Goal: Task Accomplishment & Management: Complete application form

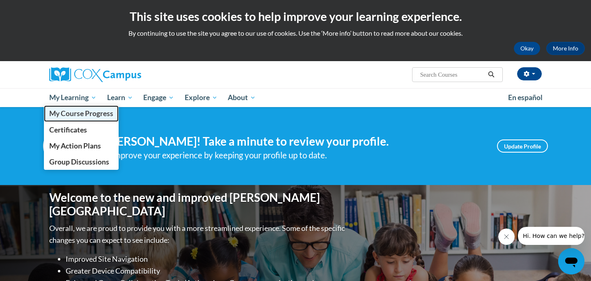
click at [83, 113] on span "My Course Progress" at bounding box center [81, 113] width 64 height 9
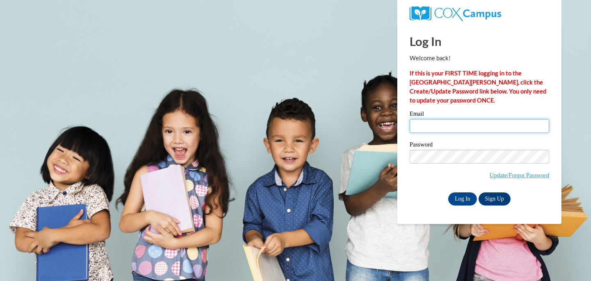
click at [446, 126] on input "Email" at bounding box center [480, 126] width 140 height 14
type input "emilee.youngblood@muskegonorway.org"
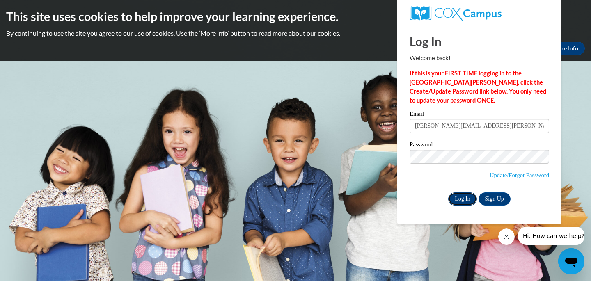
click at [458, 196] on input "Log In" at bounding box center [462, 199] width 29 height 13
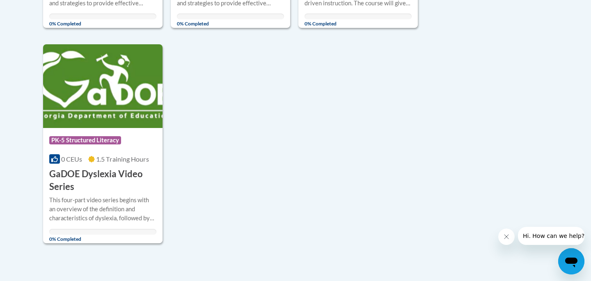
scroll to position [813, 0]
click at [124, 179] on h3 "GaDOE Dyslexia Video Series" at bounding box center [102, 180] width 107 height 25
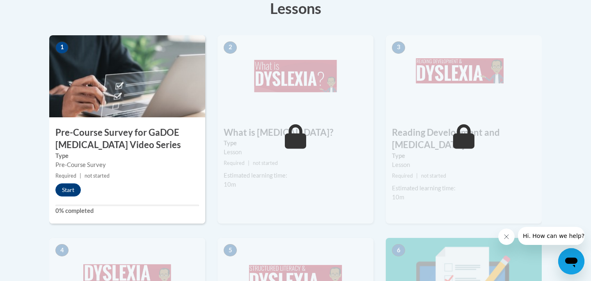
scroll to position [252, 0]
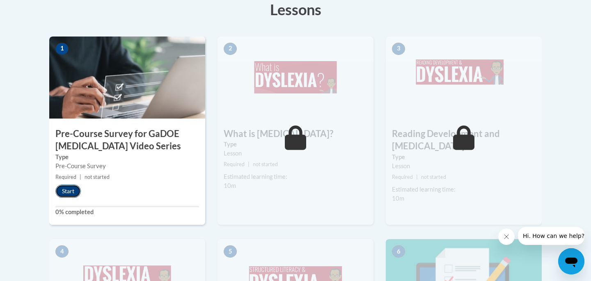
click at [74, 193] on button "Start" at bounding box center [67, 191] width 25 height 13
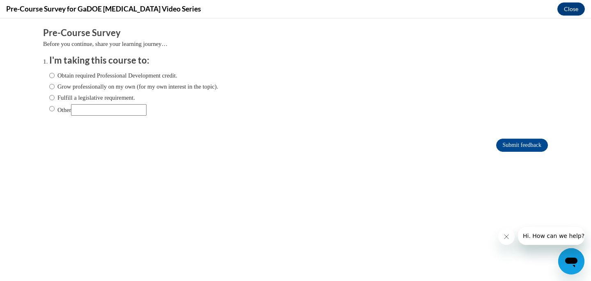
scroll to position [0, 0]
click at [116, 71] on label "Obtain required Professional Development credit." at bounding box center [113, 75] width 128 height 9
click at [55, 71] on input "Obtain required Professional Development credit." at bounding box center [51, 75] width 5 height 9
radio input "true"
click at [519, 144] on input "Submit feedback" at bounding box center [522, 145] width 52 height 13
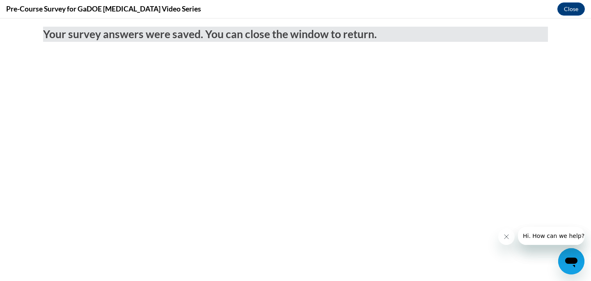
click at [507, 237] on icon "Close message from company" at bounding box center [507, 237] width 4 height 4
click at [566, 10] on button "Close" at bounding box center [572, 8] width 28 height 13
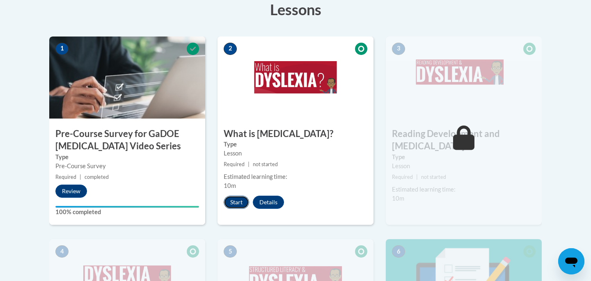
click at [233, 200] on button "Start" at bounding box center [236, 202] width 25 height 13
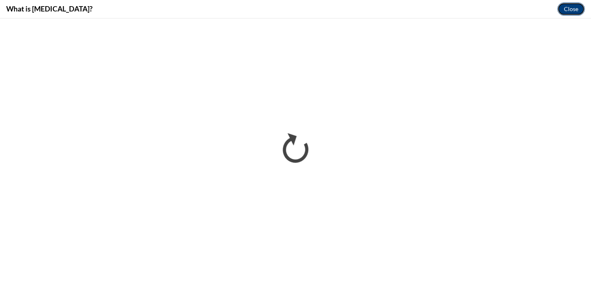
click at [571, 7] on button "Close" at bounding box center [572, 8] width 28 height 13
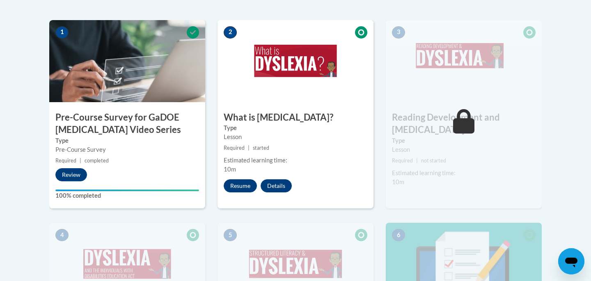
scroll to position [271, 0]
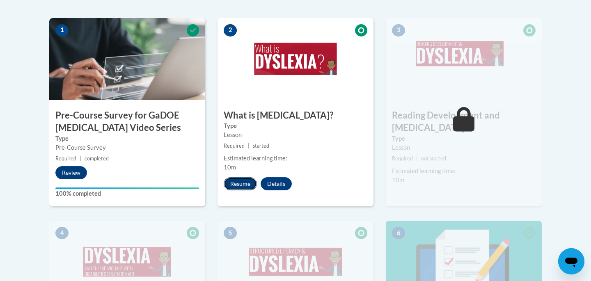
click at [241, 180] on button "Resume" at bounding box center [240, 183] width 33 height 13
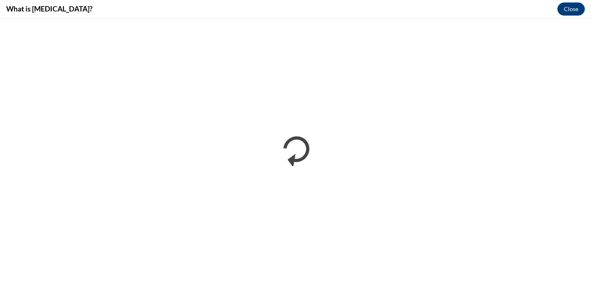
scroll to position [0, 0]
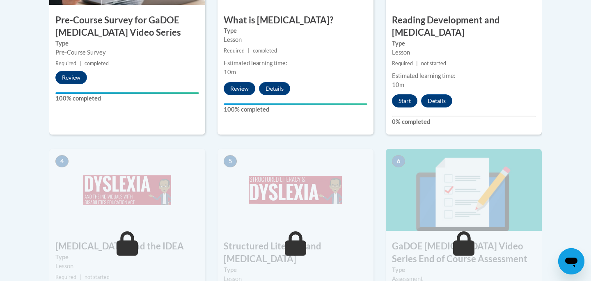
scroll to position [368, 0]
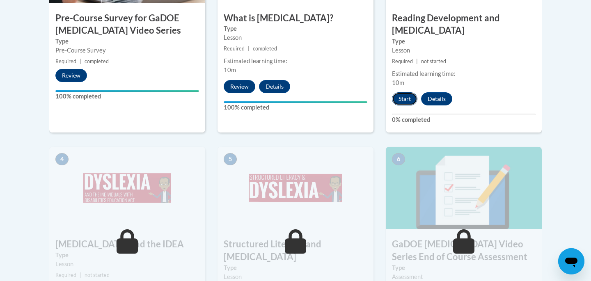
click at [406, 92] on button "Start" at bounding box center [404, 98] width 25 height 13
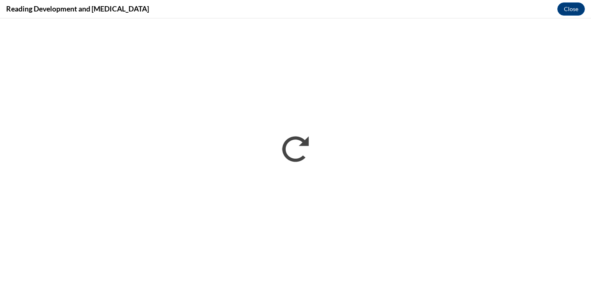
scroll to position [0, 0]
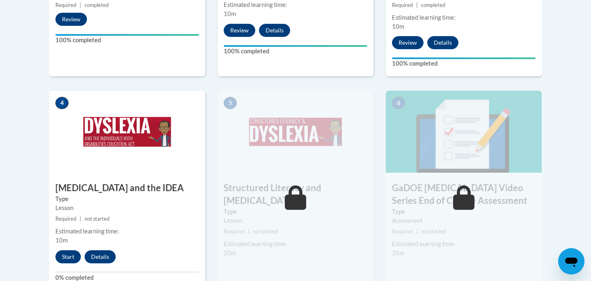
scroll to position [423, 0]
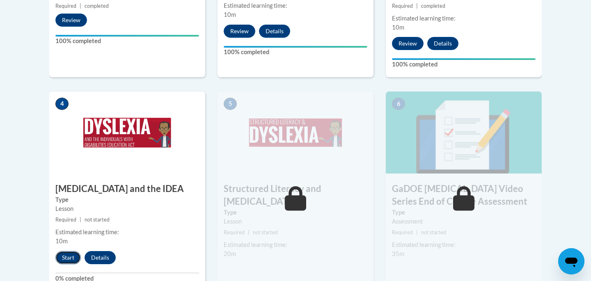
click at [71, 251] on button "Start" at bounding box center [67, 257] width 25 height 13
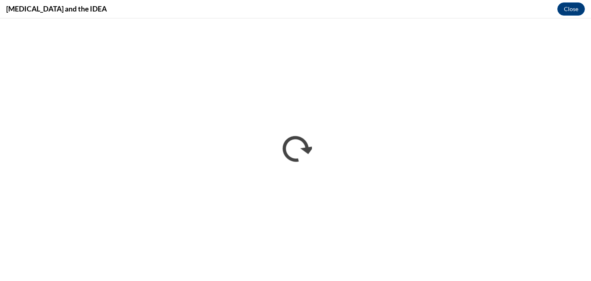
scroll to position [0, 0]
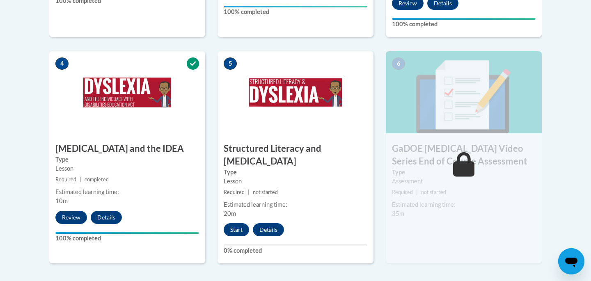
scroll to position [409, 0]
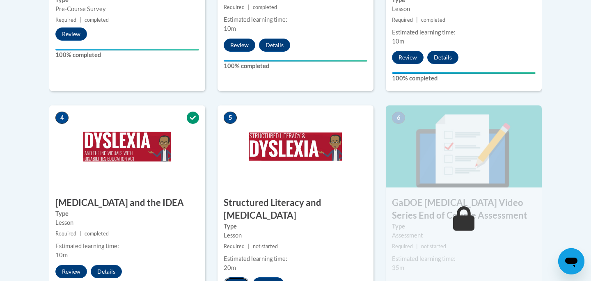
click at [240, 278] on button "Start" at bounding box center [236, 284] width 25 height 13
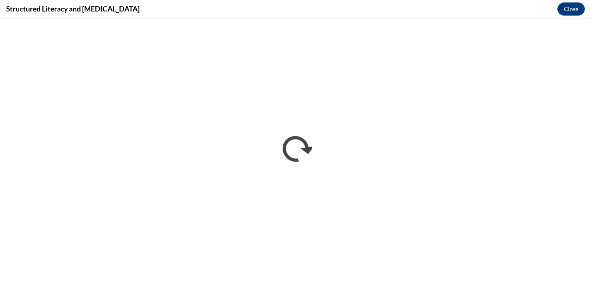
scroll to position [0, 0]
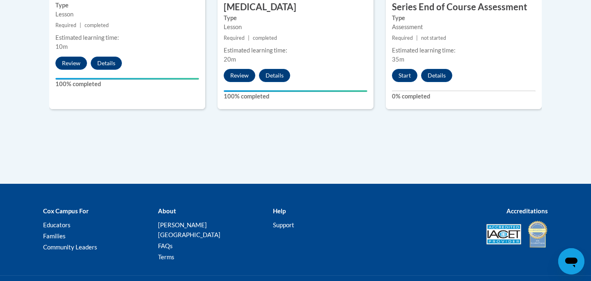
scroll to position [643, 0]
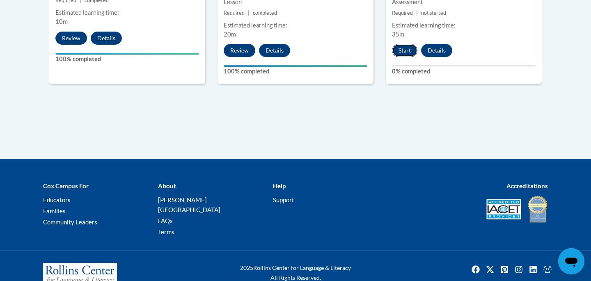
click at [411, 44] on button "Start" at bounding box center [404, 50] width 25 height 13
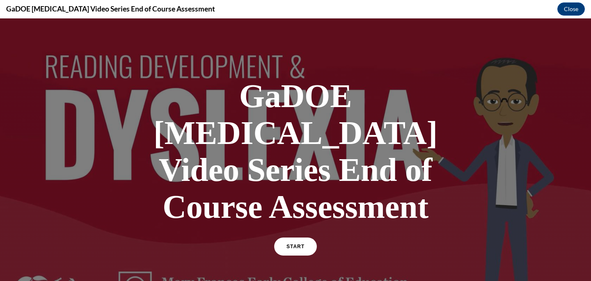
scroll to position [2, 0]
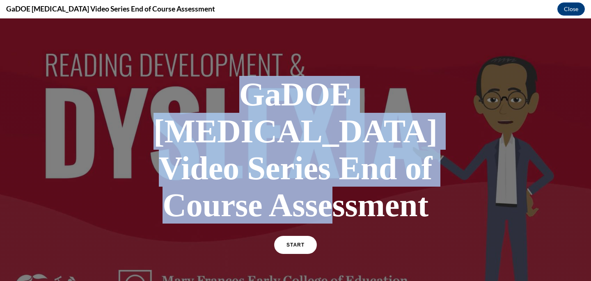
drag, startPoint x: 175, startPoint y: 92, endPoint x: 439, endPoint y: 168, distance: 274.1
click at [439, 168] on h1 "GaDOE Dyslexia Video Series End of Course Assessment" at bounding box center [295, 150] width 287 height 148
copy h1 "GaDOE Dyslexia Video Series End of Course Assessment"
click at [310, 236] on link "START" at bounding box center [295, 245] width 45 height 19
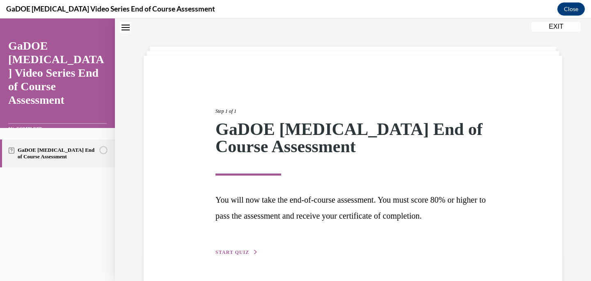
scroll to position [50, 0]
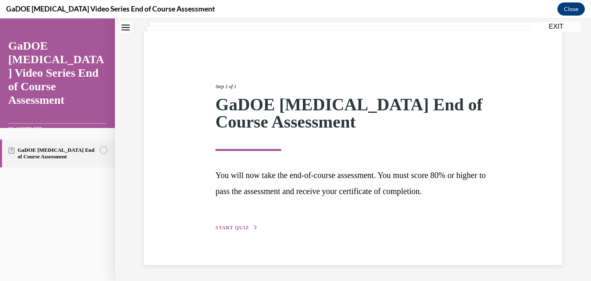
click at [235, 227] on span "START QUIZ" at bounding box center [233, 228] width 34 height 6
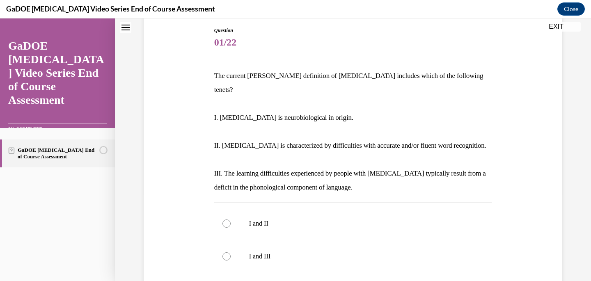
scroll to position [87, 0]
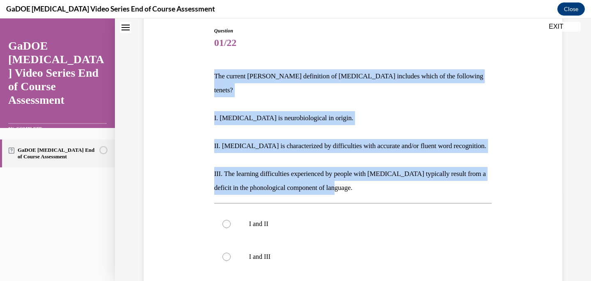
drag, startPoint x: 216, startPoint y: 74, endPoint x: 346, endPoint y: 179, distance: 167.1
click at [346, 179] on div "The current IDA definition of dyslexia includes which of the following tenets? …" at bounding box center [353, 132] width 278 height 126
copy div "The current IDA definition of dyslexia includes which of the following tenets? …"
click at [217, 79] on p "The current IDA definition of dyslexia includes which of the following tenets?" at bounding box center [353, 83] width 278 height 28
drag, startPoint x: 216, startPoint y: 71, endPoint x: 360, endPoint y: 180, distance: 180.6
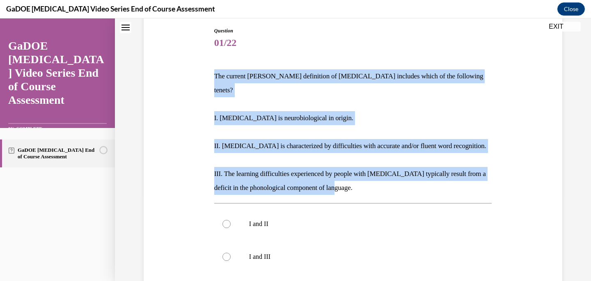
click at [360, 180] on div "The current IDA definition of dyslexia includes which of the following tenets? …" at bounding box center [353, 132] width 278 height 126
copy div "The current IDA definition of dyslexia includes which of the following tenets? …"
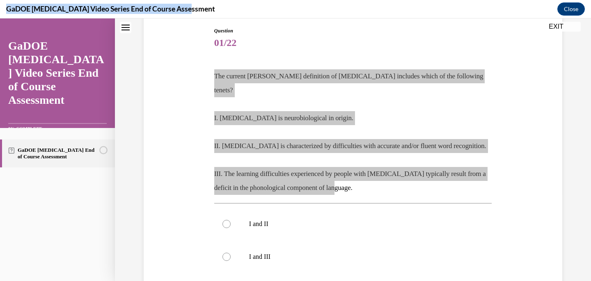
drag, startPoint x: 7, startPoint y: 8, endPoint x: 192, endPoint y: 15, distance: 185.7
click at [192, 15] on div "GaDOE Dyslexia Video Series End of Course Assessment Close" at bounding box center [295, 9] width 591 height 18
copy h4 "GaDOE Dyslexia Video Series End of Course Assessment"
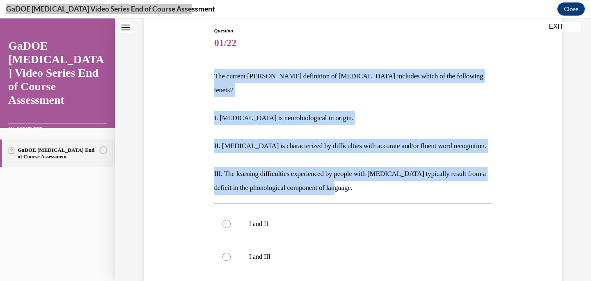
click at [232, 75] on p "The current IDA definition of dyslexia includes which of the following tenets?" at bounding box center [353, 83] width 278 height 28
drag, startPoint x: 216, startPoint y: 76, endPoint x: 367, endPoint y: 180, distance: 183.6
click at [367, 180] on div "The current IDA definition of dyslexia includes which of the following tenets? …" at bounding box center [353, 132] width 278 height 126
copy div "The current IDA definition of dyslexia includes which of the following tenets? …"
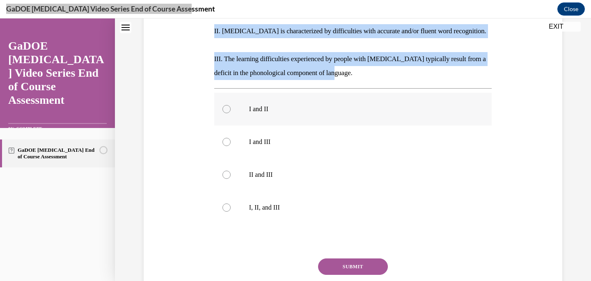
scroll to position [198, 0]
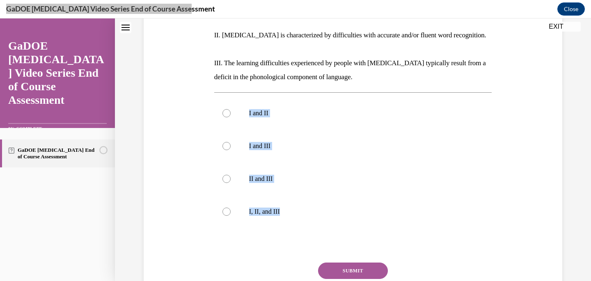
drag, startPoint x: 246, startPoint y: 99, endPoint x: 319, endPoint y: 223, distance: 143.9
click at [319, 223] on div "Question 01/22 The current IDA definition of dyslexia includes which of the fol…" at bounding box center [353, 123] width 278 height 414
copy div "I and II I and III II and III I, II, and III"
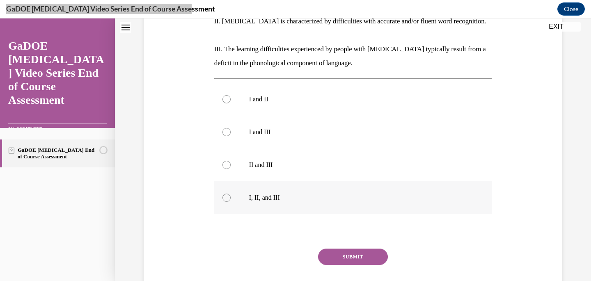
click at [237, 192] on label "I, II, and III" at bounding box center [353, 197] width 278 height 33
click at [231, 194] on input "I, II, and III" at bounding box center [227, 198] width 8 height 8
radio input "true"
click at [342, 249] on button "SUBMIT" at bounding box center [353, 257] width 70 height 16
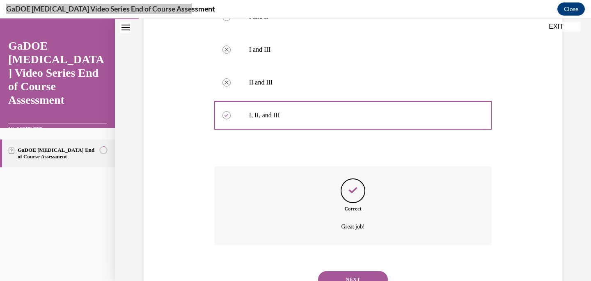
scroll to position [316, 0]
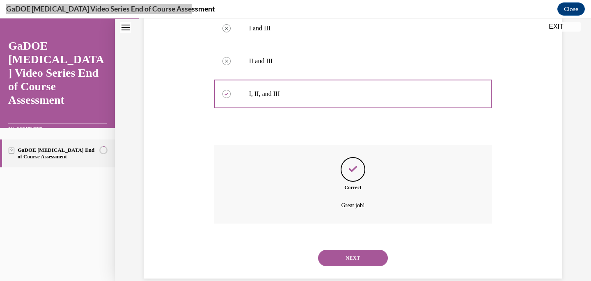
click at [350, 250] on button "NEXT" at bounding box center [353, 258] width 70 height 16
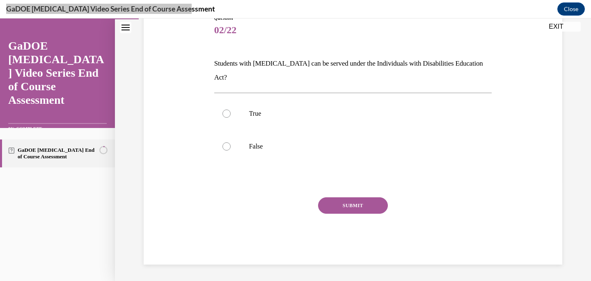
scroll to position [86, 0]
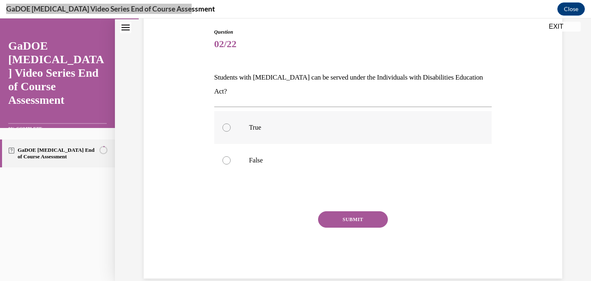
click at [247, 115] on label "True" at bounding box center [353, 127] width 278 height 33
click at [231, 124] on input "True" at bounding box center [227, 128] width 8 height 8
radio input "true"
click at [343, 211] on button "SUBMIT" at bounding box center [353, 219] width 70 height 16
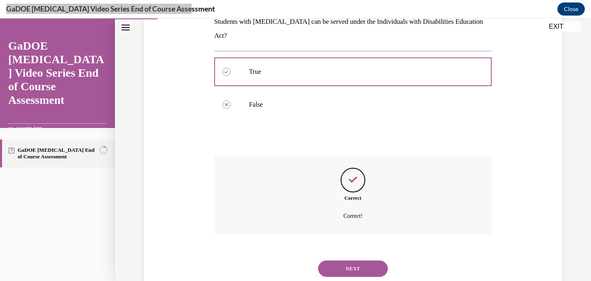
scroll to position [152, 0]
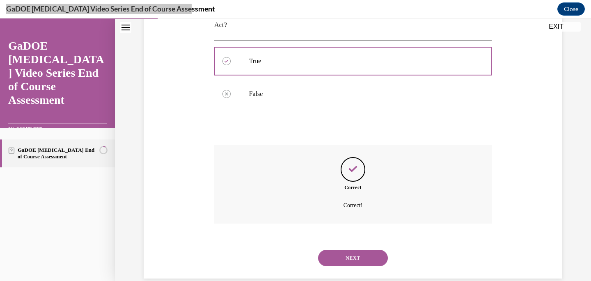
click at [351, 250] on button "NEXT" at bounding box center [353, 258] width 70 height 16
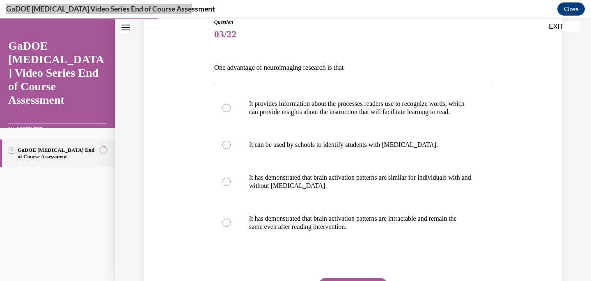
scroll to position [101, 0]
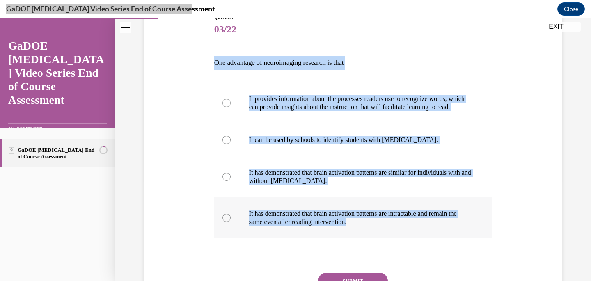
drag, startPoint x: 213, startPoint y: 63, endPoint x: 381, endPoint y: 244, distance: 247.3
click at [381, 246] on div "Question 03/22 One advantage of neuroimaging research is that It provides infor…" at bounding box center [353, 170] width 282 height 339
copy div "One advantage of neuroimaging research is that It provides information about th…"
click at [259, 108] on p "It provides information about the processes readers use to recognize words, whi…" at bounding box center [360, 103] width 223 height 16
click at [231, 107] on input "It provides information about the processes readers use to recognize words, whi…" at bounding box center [227, 103] width 8 height 8
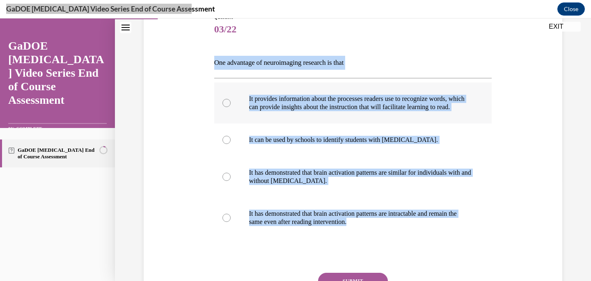
radio input "true"
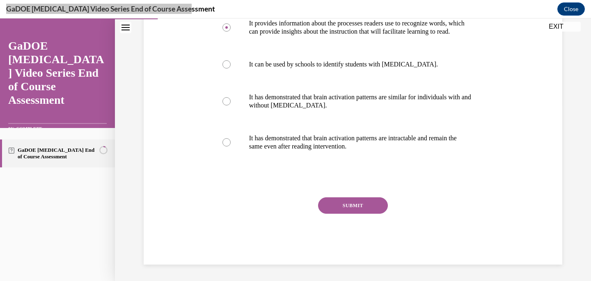
click at [343, 199] on button "SUBMIT" at bounding box center [353, 206] width 70 height 16
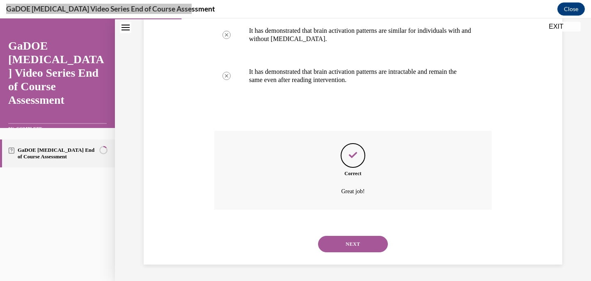
scroll to position [251, 0]
click at [358, 245] on button "NEXT" at bounding box center [353, 244] width 70 height 16
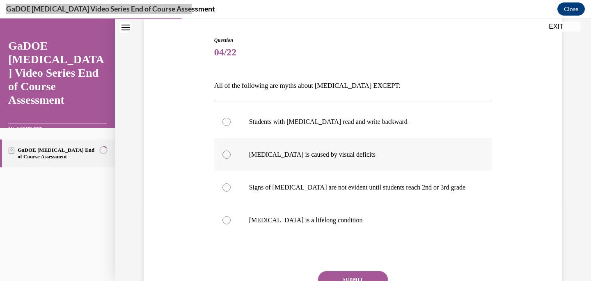
scroll to position [92, 0]
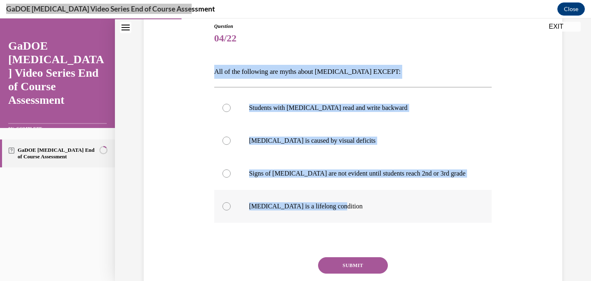
drag, startPoint x: 214, startPoint y: 73, endPoint x: 346, endPoint y: 221, distance: 198.6
click at [346, 221] on div "Question 04/22 All of the following are myths about dyslexia EXCEPT: Students w…" at bounding box center [353, 167] width 282 height 315
copy div "All of the following are myths about dyslexia EXCEPT: Students with dyslexia re…"
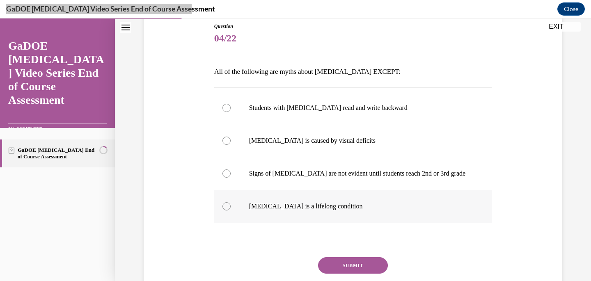
click at [248, 211] on label "Dyslexia is a lifelong condition" at bounding box center [353, 206] width 278 height 33
click at [231, 211] on input "Dyslexia is a lifelong condition" at bounding box center [227, 206] width 8 height 8
radio input "true"
click at [350, 264] on button "SUBMIT" at bounding box center [353, 265] width 70 height 16
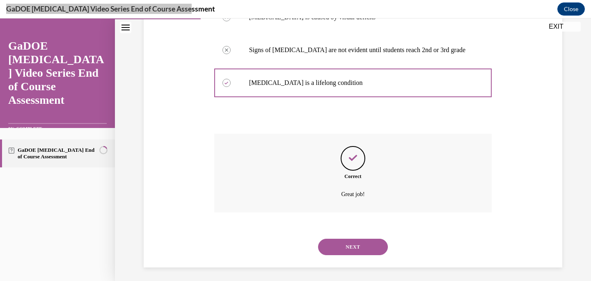
scroll to position [218, 0]
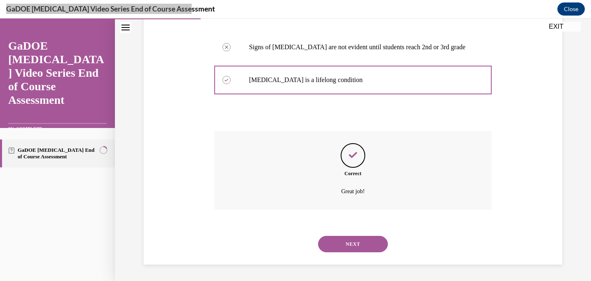
click at [348, 248] on button "NEXT" at bounding box center [353, 244] width 70 height 16
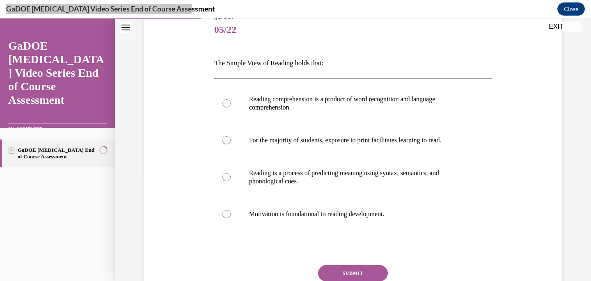
scroll to position [98, 0]
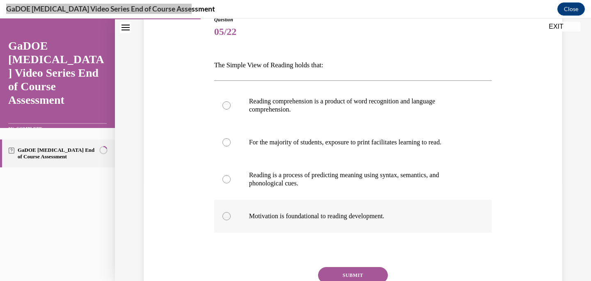
drag, startPoint x: 214, startPoint y: 64, endPoint x: 404, endPoint y: 225, distance: 249.1
click at [404, 225] on div "Question 05/22 The Simple View of Reading holds that: Reading comprehension is …" at bounding box center [353, 175] width 278 height 319
copy div "The Simple View of Reading holds that: Reading comprehension is a product of wo…"
click at [273, 101] on p "Reading comprehension is a product of word recognition and language comprehensi…" at bounding box center [360, 105] width 223 height 16
click at [231, 101] on input "Reading comprehension is a product of word recognition and language comprehensi…" at bounding box center [227, 105] width 8 height 8
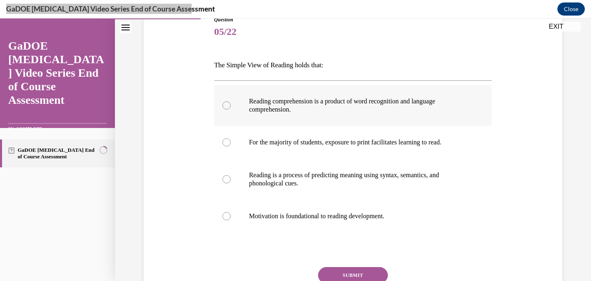
radio input "true"
click at [363, 268] on button "SUBMIT" at bounding box center [353, 275] width 70 height 16
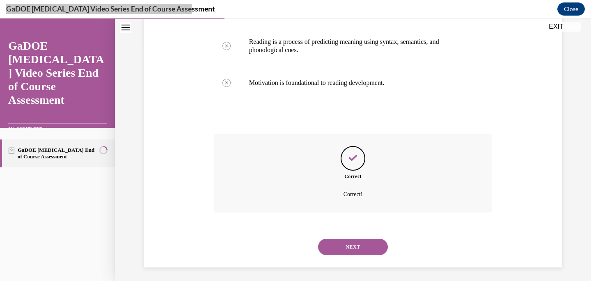
scroll to position [234, 0]
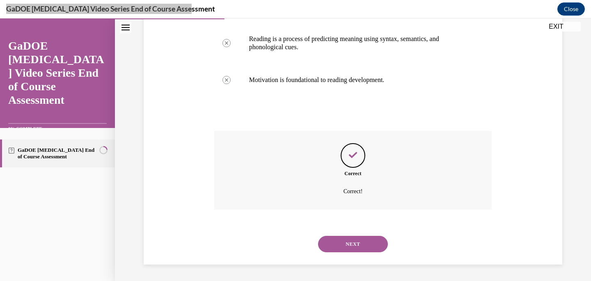
click at [354, 247] on button "NEXT" at bounding box center [353, 244] width 70 height 16
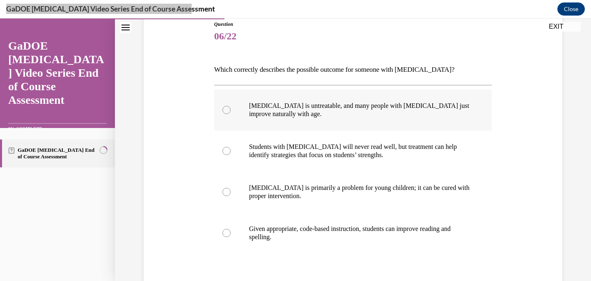
scroll to position [97, 0]
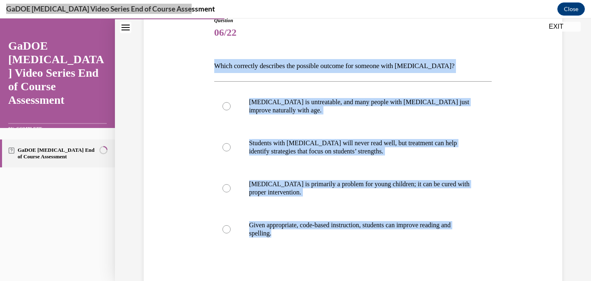
drag, startPoint x: 214, startPoint y: 66, endPoint x: 299, endPoint y: 265, distance: 216.5
click at [299, 265] on div "Question 06/22 Which correctly describes the possible outcome for someone with …" at bounding box center [353, 184] width 278 height 335
copy div "Which correctly describes the possible outcome for someone with dyslexia? Dysle…"
click at [268, 237] on p "Given appropriate, code-based instruction, students can improve reading and spe…" at bounding box center [360, 229] width 223 height 16
click at [231, 234] on input "Given appropriate, code-based instruction, students can improve reading and spe…" at bounding box center [227, 229] width 8 height 8
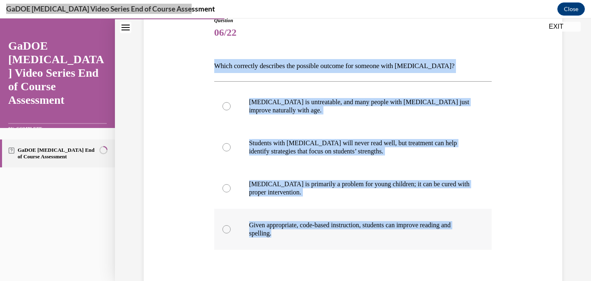
radio input "true"
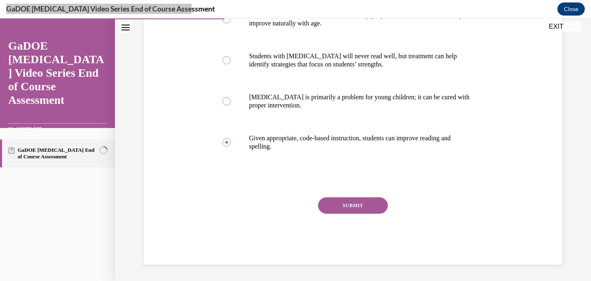
click at [372, 202] on button "SUBMIT" at bounding box center [353, 206] width 70 height 16
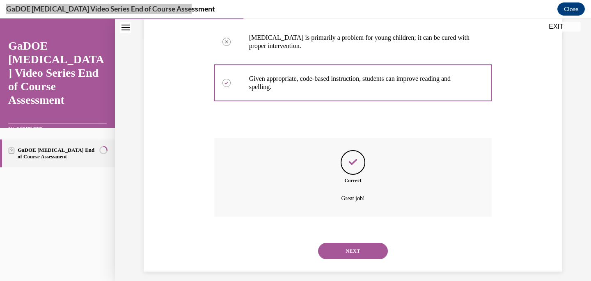
scroll to position [251, 0]
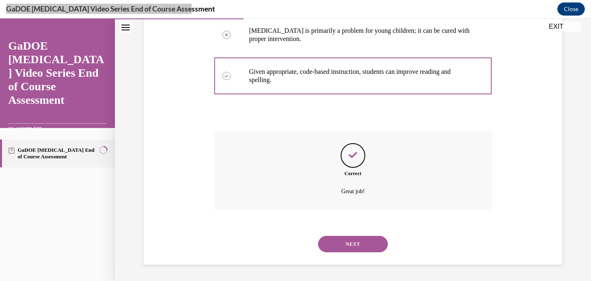
click at [359, 250] on button "NEXT" at bounding box center [353, 244] width 70 height 16
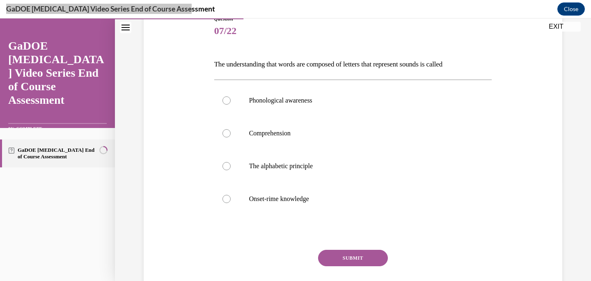
scroll to position [113, 0]
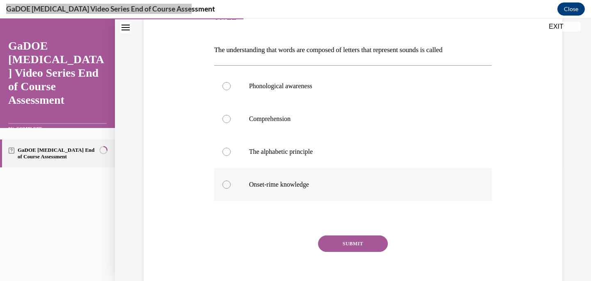
drag, startPoint x: 214, startPoint y: 49, endPoint x: 339, endPoint y: 201, distance: 196.4
click at [339, 201] on div "Question 07/22 The understanding that words are composed of letters that repres…" at bounding box center [353, 152] width 278 height 302
click at [319, 91] on label "Phonological awareness" at bounding box center [353, 86] width 278 height 33
click at [231, 90] on input "Phonological awareness" at bounding box center [227, 86] width 8 height 8
radio input "true"
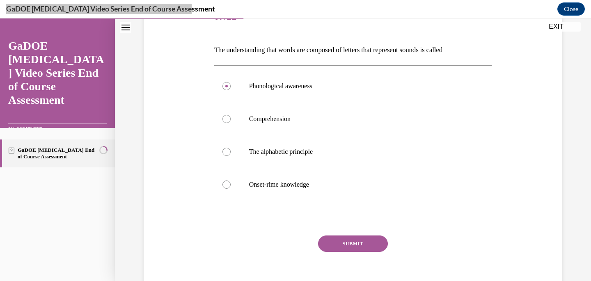
click at [341, 241] on button "SUBMIT" at bounding box center [353, 244] width 70 height 16
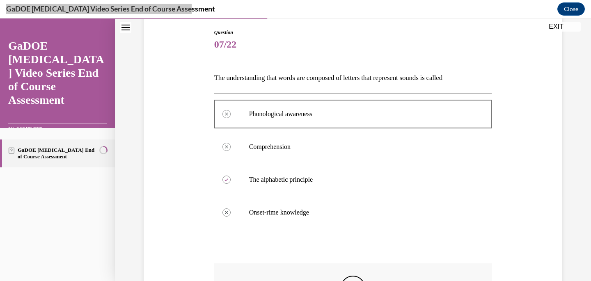
scroll to position [84, 0]
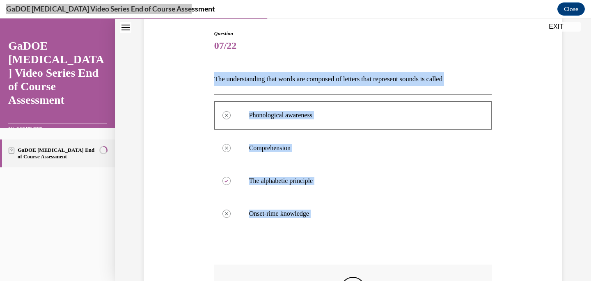
drag, startPoint x: 215, startPoint y: 79, endPoint x: 331, endPoint y: 253, distance: 209.3
click at [331, 253] on div "Question 07/22 The understanding that words are composed of letters that repres…" at bounding box center [353, 214] width 278 height 369
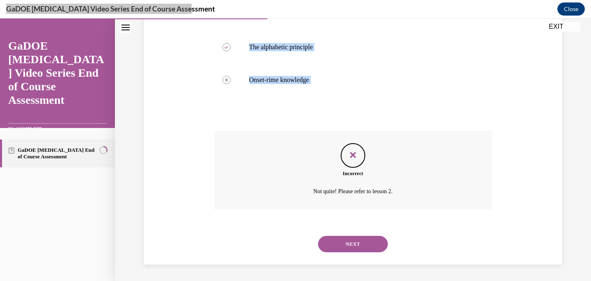
scroll to position [218, 0]
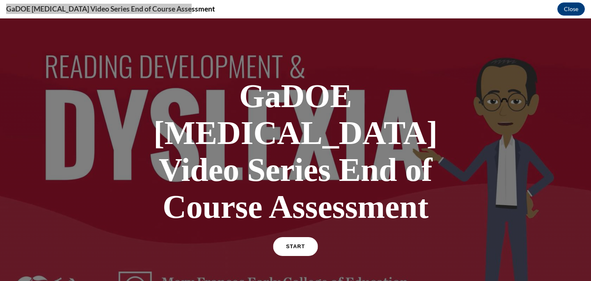
click at [296, 237] on link "START" at bounding box center [295, 246] width 45 height 19
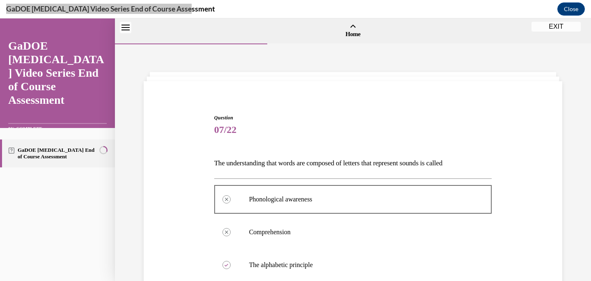
scroll to position [218, 0]
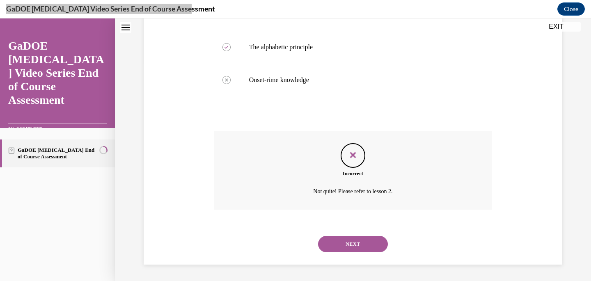
click at [556, 35] on div "Question 07/22 The understanding that words are composed of letters that repres…" at bounding box center [353, 67] width 423 height 393
click at [370, 238] on button "NEXT" at bounding box center [353, 244] width 70 height 16
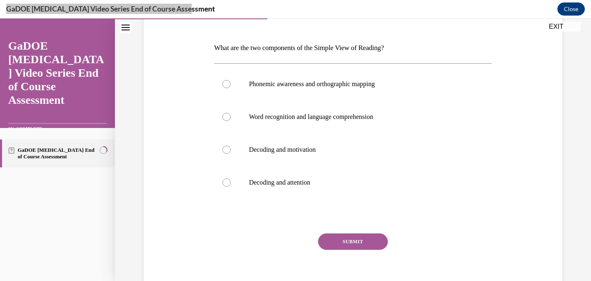
scroll to position [116, 0]
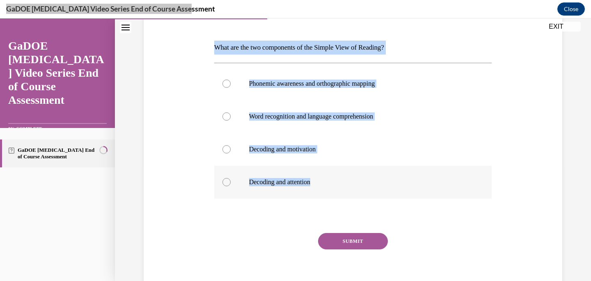
drag, startPoint x: 214, startPoint y: 47, endPoint x: 326, endPoint y: 190, distance: 182.1
click at [326, 190] on div "Question 08/22 What are the two components of the Simple View of Reading? Phone…" at bounding box center [353, 143] width 282 height 315
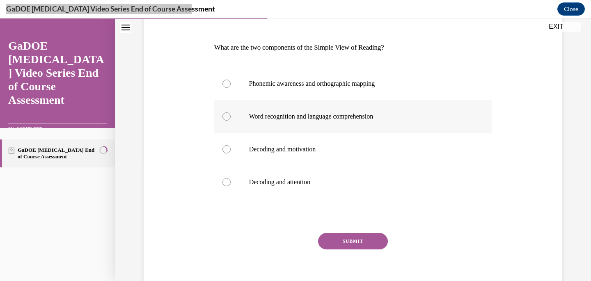
click at [311, 116] on p "Word recognition and language comprehension" at bounding box center [360, 117] width 223 height 8
click at [231, 116] on input "Word recognition and language comprehension" at bounding box center [227, 117] width 8 height 8
radio input "true"
click at [343, 232] on div "Question 08/22 What are the two components of the Simple View of Reading? Phone…" at bounding box center [353, 149] width 278 height 302
click at [344, 240] on button "SUBMIT" at bounding box center [353, 241] width 70 height 16
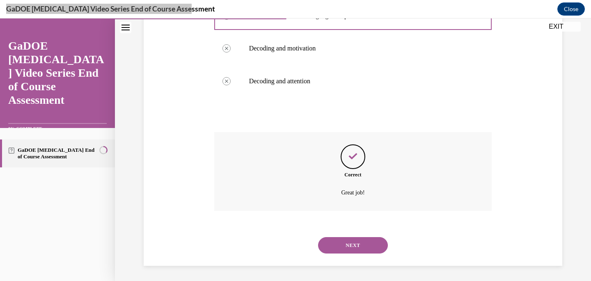
scroll to position [218, 0]
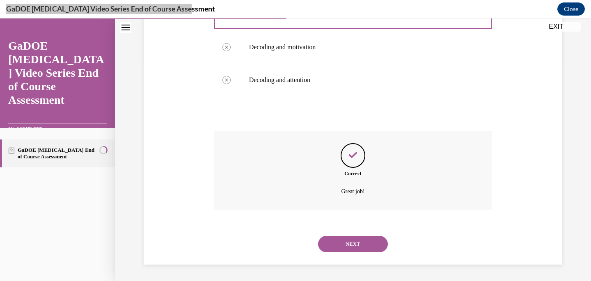
click at [345, 247] on button "NEXT" at bounding box center [353, 244] width 70 height 16
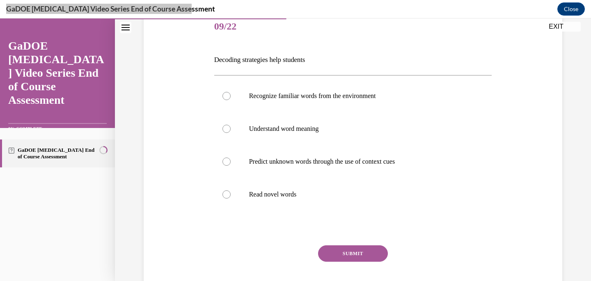
scroll to position [108, 0]
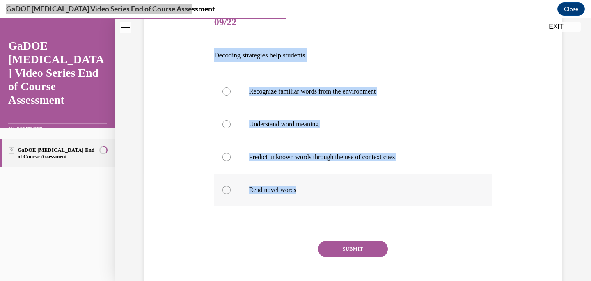
drag, startPoint x: 213, startPoint y: 55, endPoint x: 327, endPoint y: 195, distance: 180.0
click at [328, 195] on div "Question 09/22 Decoding strategies help students Recognize familiar words from …" at bounding box center [353, 151] width 282 height 315
click at [271, 188] on p "Read novel words" at bounding box center [360, 190] width 223 height 8
click at [231, 188] on input "Read novel words" at bounding box center [227, 190] width 8 height 8
radio input "true"
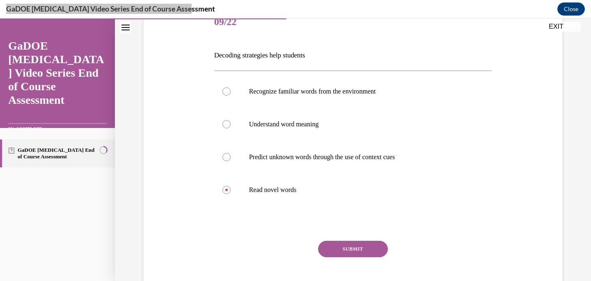
click at [358, 245] on button "SUBMIT" at bounding box center [353, 249] width 70 height 16
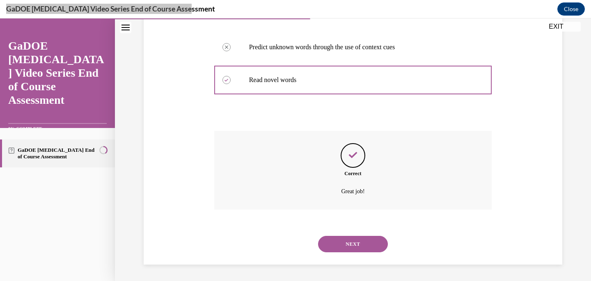
click at [358, 248] on button "NEXT" at bounding box center [353, 244] width 70 height 16
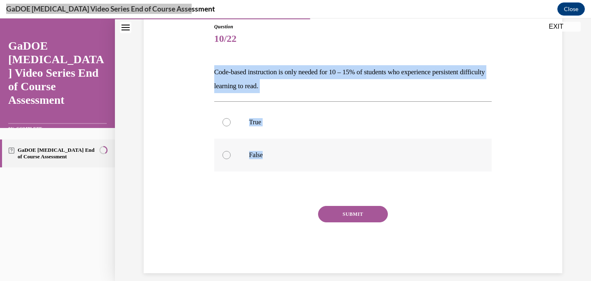
drag, startPoint x: 215, startPoint y: 72, endPoint x: 285, endPoint y: 153, distance: 107.1
click at [285, 153] on div "Question 10/22 Code-based instruction is only needed for 10 – 15% of students w…" at bounding box center [353, 148] width 278 height 250
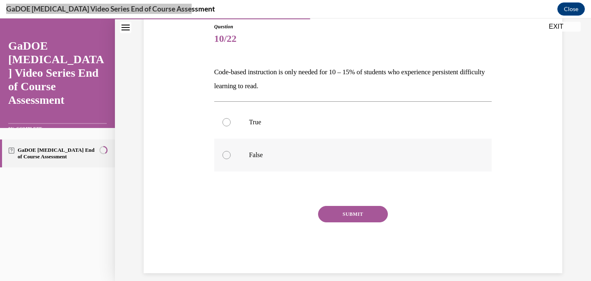
click at [252, 159] on p "False" at bounding box center [360, 155] width 223 height 8
click at [231, 159] on input "False" at bounding box center [227, 155] width 8 height 8
radio input "true"
click at [348, 214] on button "SUBMIT" at bounding box center [353, 214] width 70 height 16
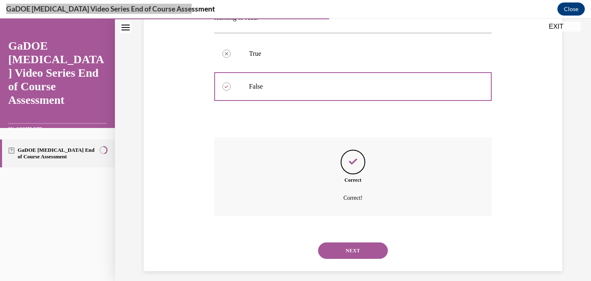
scroll to position [166, 0]
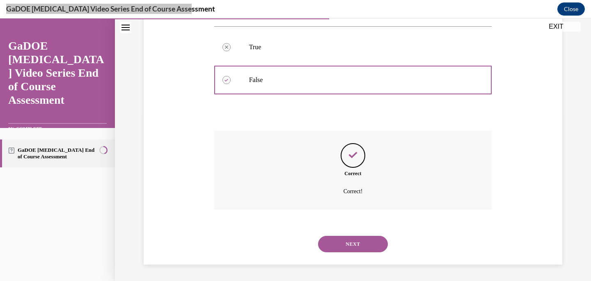
click at [350, 242] on button "NEXT" at bounding box center [353, 244] width 70 height 16
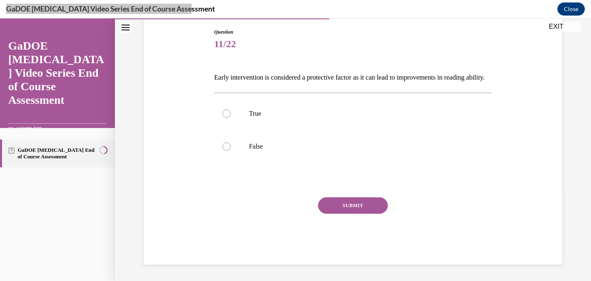
scroll to position [100, 0]
drag, startPoint x: 215, startPoint y: 71, endPoint x: 283, endPoint y: 151, distance: 105.2
click at [284, 151] on div "Question 11/22 Early intervention is considered a protective factor as it can l…" at bounding box center [353, 146] width 278 height 237
click at [232, 71] on p "Early intervention is considered a protective factor as it can lead to improvem…" at bounding box center [353, 78] width 278 height 14
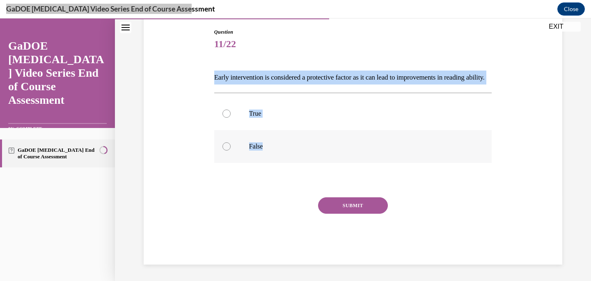
drag, startPoint x: 212, startPoint y: 62, endPoint x: 276, endPoint y: 147, distance: 105.9
click at [276, 147] on div "Question 11/22 Early intervention is considered a protective factor as it can l…" at bounding box center [353, 140] width 282 height 249
click at [249, 113] on p "True" at bounding box center [360, 114] width 223 height 8
click at [231, 113] on input "True" at bounding box center [227, 114] width 8 height 8
radio input "true"
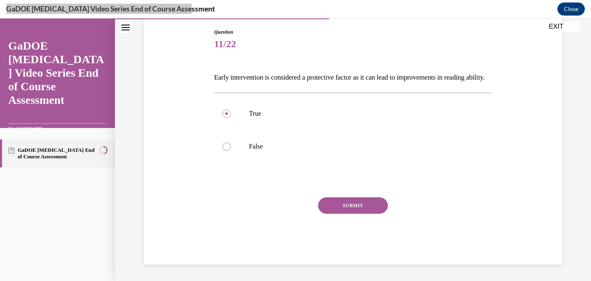
click at [356, 200] on button "SUBMIT" at bounding box center [353, 206] width 70 height 16
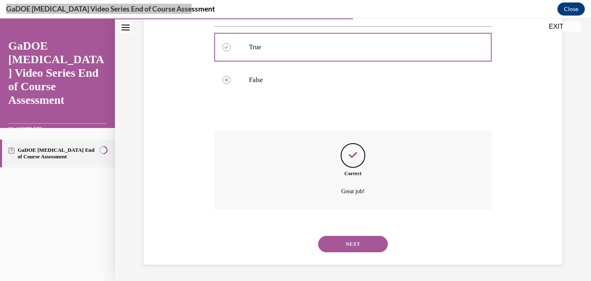
click at [363, 246] on button "NEXT" at bounding box center [353, 244] width 70 height 16
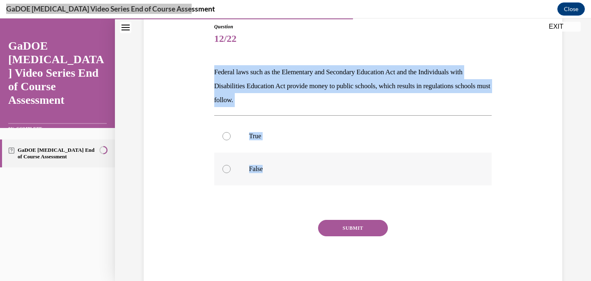
drag, startPoint x: 214, startPoint y: 71, endPoint x: 291, endPoint y: 173, distance: 127.3
click at [291, 173] on div "Question 12/22 Federal laws such as the Elementary and Secondary Education Act …" at bounding box center [353, 155] width 278 height 264
click at [248, 155] on label "False" at bounding box center [353, 169] width 278 height 33
click at [231, 165] on input "False" at bounding box center [227, 169] width 8 height 8
radio input "true"
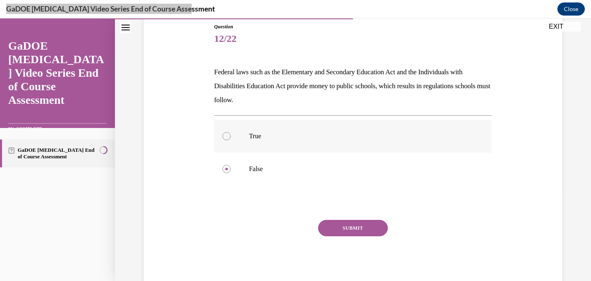
click at [249, 145] on label "True" at bounding box center [353, 136] width 278 height 33
click at [231, 140] on input "True" at bounding box center [227, 136] width 8 height 8
radio input "true"
click at [361, 223] on button "SUBMIT" at bounding box center [353, 228] width 70 height 16
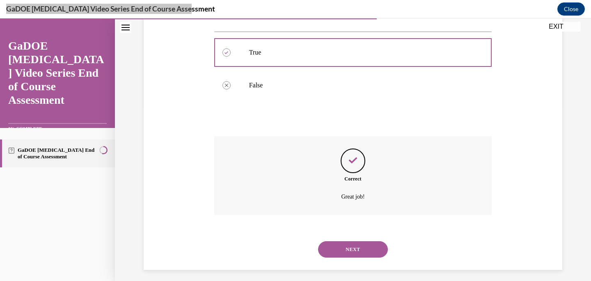
scroll to position [180, 0]
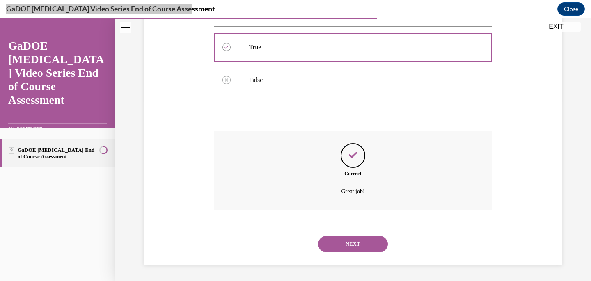
click at [351, 243] on button "NEXT" at bounding box center [353, 244] width 70 height 16
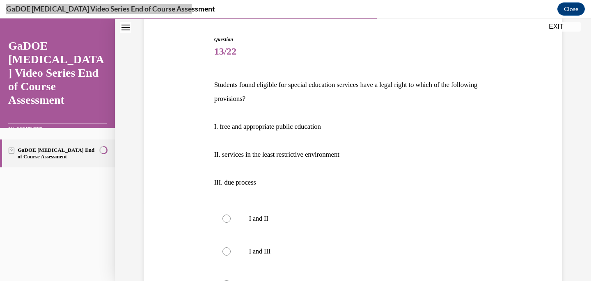
scroll to position [80, 0]
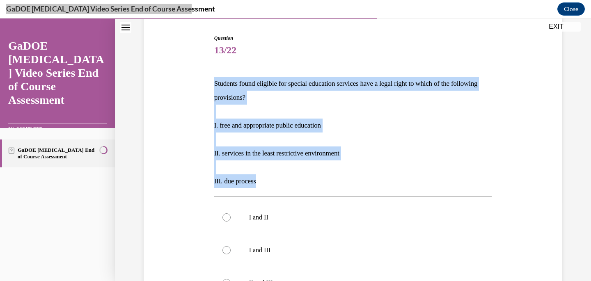
drag, startPoint x: 215, startPoint y: 83, endPoint x: 260, endPoint y: 186, distance: 112.5
click at [260, 186] on div "Students found eligible for special education services have a legal right to wh…" at bounding box center [353, 133] width 278 height 112
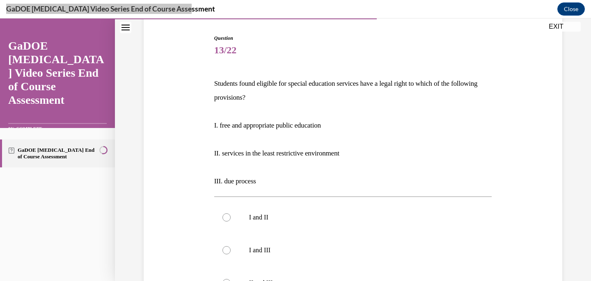
click at [225, 94] on p "Students found eligible for special education services have a legal right to wh…" at bounding box center [353, 91] width 278 height 28
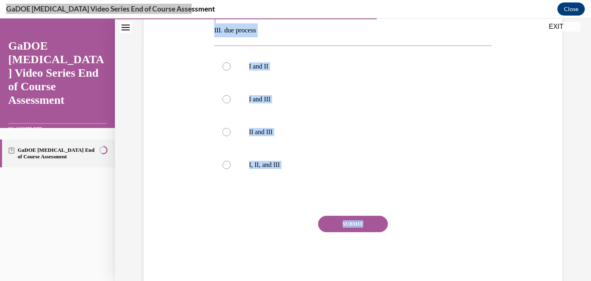
scroll to position [234, 0]
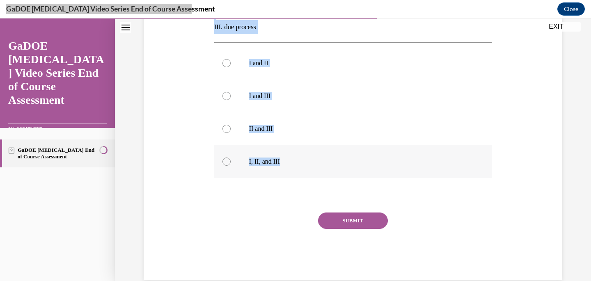
drag, startPoint x: 214, startPoint y: 83, endPoint x: 294, endPoint y: 178, distance: 124.4
click at [294, 178] on div "Question 13/22 Students found eligible for special education services have a le…" at bounding box center [353, 80] width 278 height 400
click at [246, 155] on label "I, II, and III" at bounding box center [353, 161] width 278 height 33
click at [231, 158] on input "I, II, and III" at bounding box center [227, 162] width 8 height 8
radio input "true"
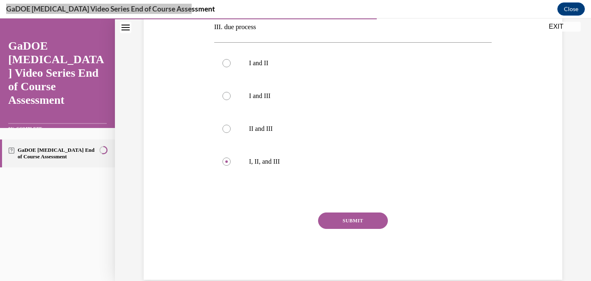
click at [361, 219] on button "SUBMIT" at bounding box center [353, 221] width 70 height 16
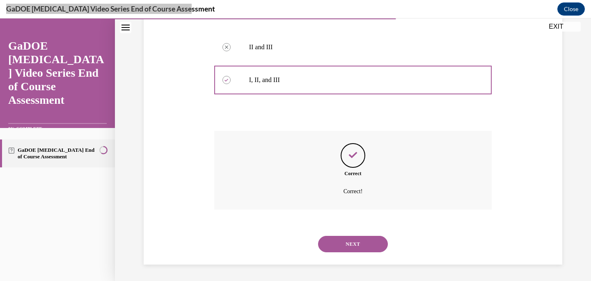
click at [351, 245] on button "NEXT" at bounding box center [353, 244] width 70 height 16
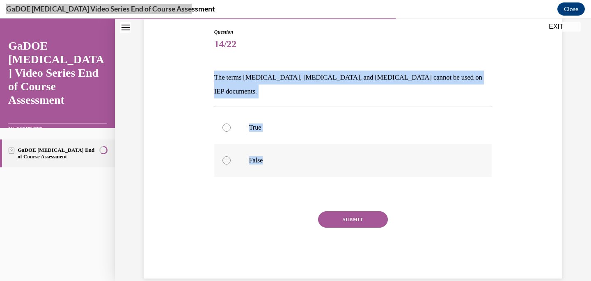
drag, startPoint x: 215, startPoint y: 78, endPoint x: 267, endPoint y: 154, distance: 91.6
click at [267, 154] on div "Question 14/22 The terms dyslexia, dyscalculia, and dysgraphia cannot be used o…" at bounding box center [353, 153] width 278 height 250
click at [262, 156] on p "False" at bounding box center [360, 160] width 223 height 8
click at [231, 156] on input "False" at bounding box center [227, 160] width 8 height 8
radio input "true"
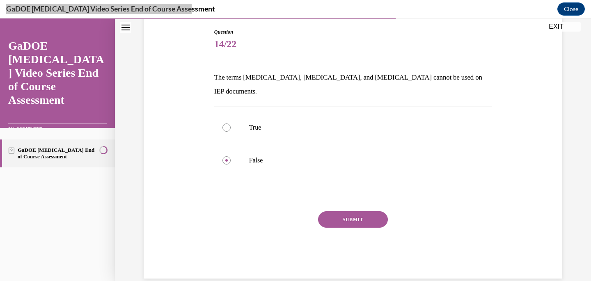
click at [338, 211] on button "SUBMIT" at bounding box center [353, 219] width 70 height 16
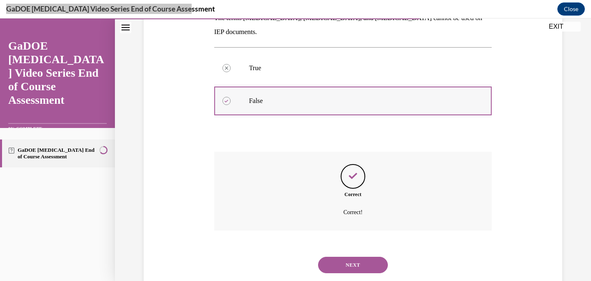
scroll to position [152, 0]
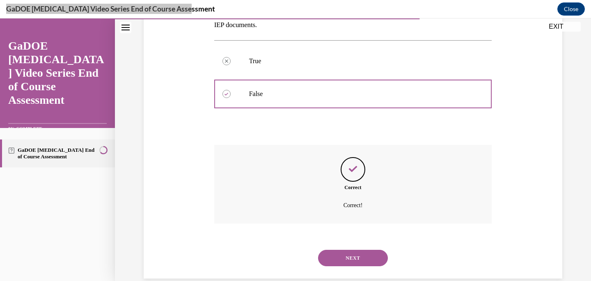
click at [356, 242] on div "NEXT" at bounding box center [353, 258] width 278 height 33
click at [358, 250] on button "NEXT" at bounding box center [353, 258] width 70 height 16
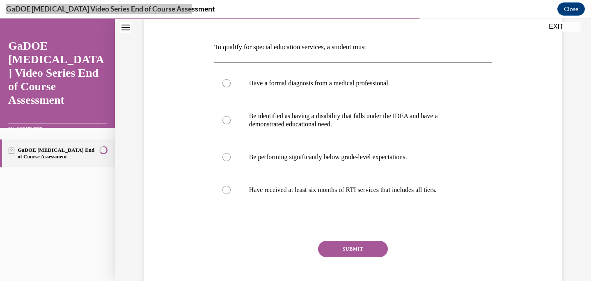
scroll to position [122, 0]
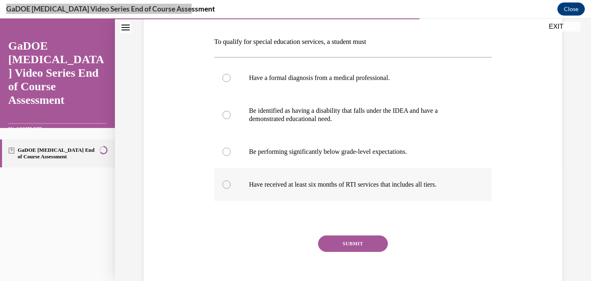
drag, startPoint x: 214, startPoint y: 41, endPoint x: 476, endPoint y: 194, distance: 303.8
click at [476, 194] on div "Question 15/22 To qualify for special education services, a student must Have a…" at bounding box center [353, 141] width 282 height 323
click at [328, 126] on label "Be identified as having a disability that falls under the IDEA and have a demon…" at bounding box center [353, 114] width 278 height 41
click at [231, 119] on input "Be identified as having a disability that falls under the IDEA and have a demon…" at bounding box center [227, 115] width 8 height 8
radio input "true"
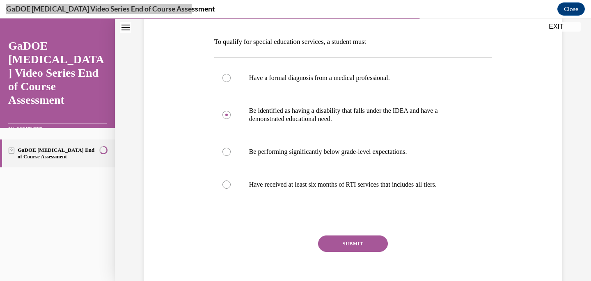
click at [360, 241] on button "SUBMIT" at bounding box center [353, 244] width 70 height 16
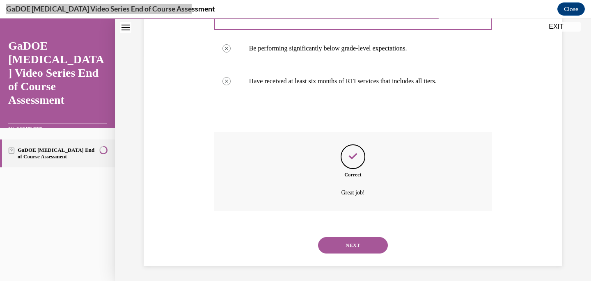
scroll to position [226, 0]
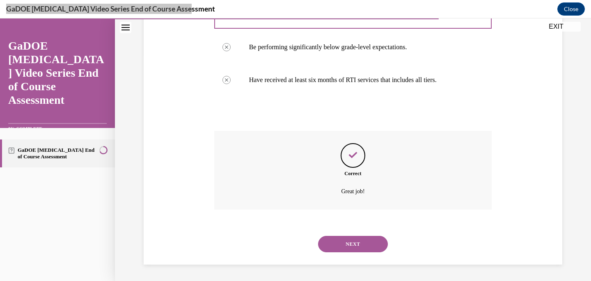
click at [356, 243] on button "NEXT" at bounding box center [353, 244] width 70 height 16
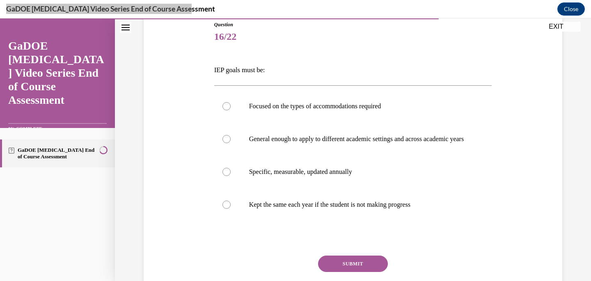
scroll to position [103, 0]
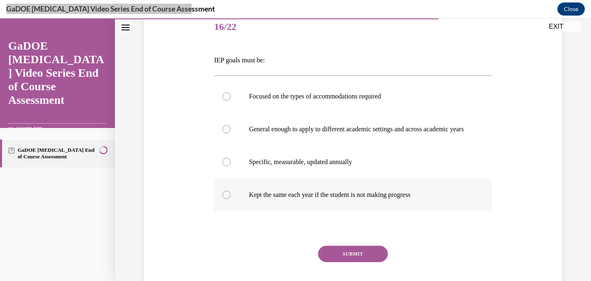
drag, startPoint x: 213, startPoint y: 59, endPoint x: 440, endPoint y: 207, distance: 270.7
click at [440, 208] on div "Question 16/22 IEP goals must be: Focused on the types of accommodations requir…" at bounding box center [353, 156] width 282 height 315
click at [300, 166] on p "Specific, measurable, updated annually" at bounding box center [360, 162] width 223 height 8
click at [231, 166] on input "Specific, measurable, updated annually" at bounding box center [227, 162] width 8 height 8
radio input "true"
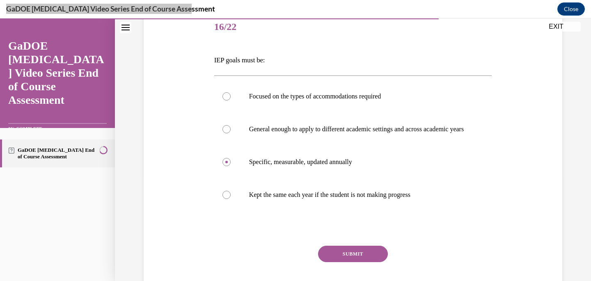
click at [361, 258] on button "SUBMIT" at bounding box center [353, 254] width 70 height 16
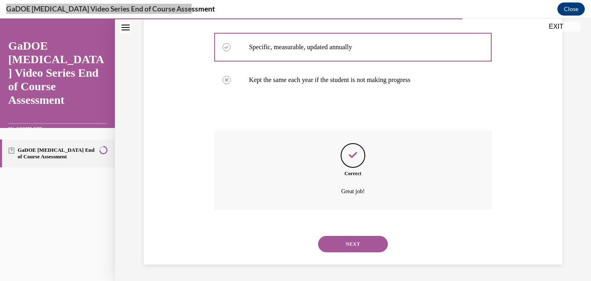
scroll to position [226, 0]
click at [359, 246] on button "NEXT" at bounding box center [353, 244] width 70 height 16
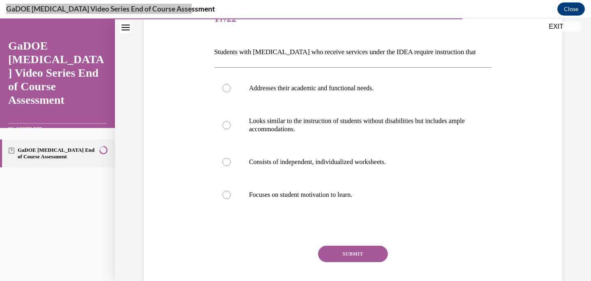
scroll to position [112, 0]
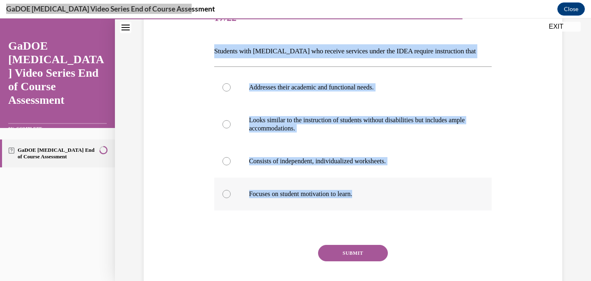
drag, startPoint x: 214, startPoint y: 51, endPoint x: 377, endPoint y: 198, distance: 218.9
click at [377, 198] on div "Question 17/22 Students with dyslexia who receive services under the IDEA requi…" at bounding box center [353, 157] width 278 height 310
click at [285, 95] on label "Addresses their academic and functional needs." at bounding box center [353, 87] width 278 height 33
click at [231, 92] on input "Addresses their academic and functional needs." at bounding box center [227, 87] width 8 height 8
radio input "true"
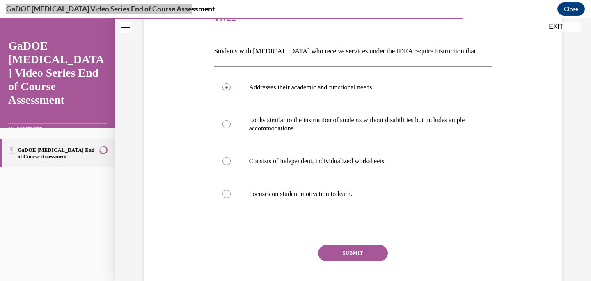
click at [348, 254] on button "SUBMIT" at bounding box center [353, 253] width 70 height 16
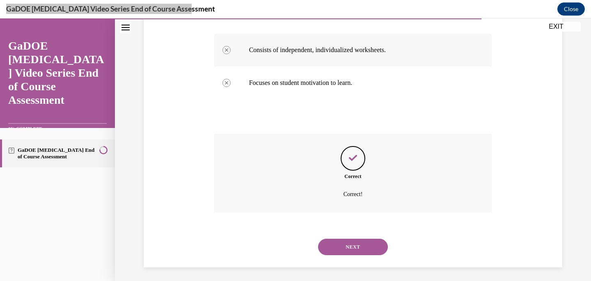
scroll to position [226, 0]
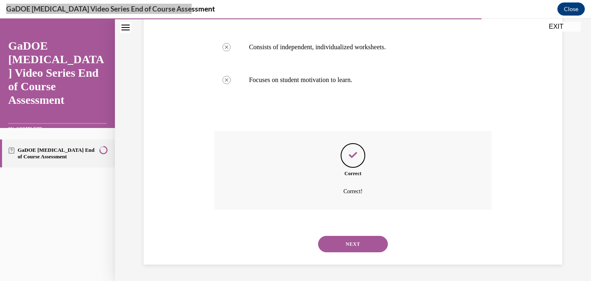
click at [354, 241] on button "NEXT" at bounding box center [353, 244] width 70 height 16
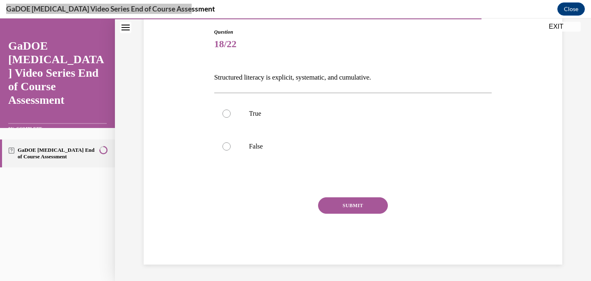
scroll to position [86, 0]
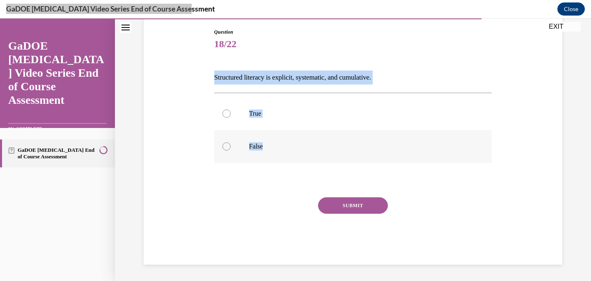
drag, startPoint x: 212, startPoint y: 77, endPoint x: 275, endPoint y: 154, distance: 99.6
click at [275, 154] on div "Question 18/22 Structured literacy is explicit, systematic, and cumulative. Tru…" at bounding box center [353, 140] width 282 height 249
click at [231, 129] on label "True" at bounding box center [353, 113] width 278 height 33
click at [231, 118] on input "True" at bounding box center [227, 114] width 8 height 8
radio input "true"
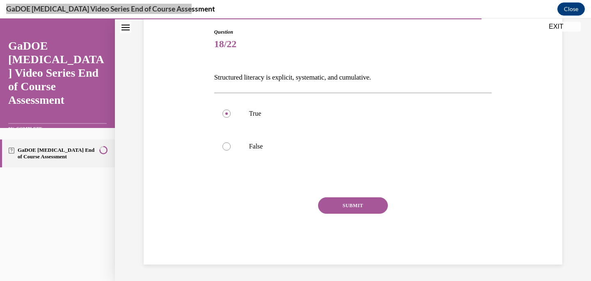
click at [351, 202] on button "SUBMIT" at bounding box center [353, 206] width 70 height 16
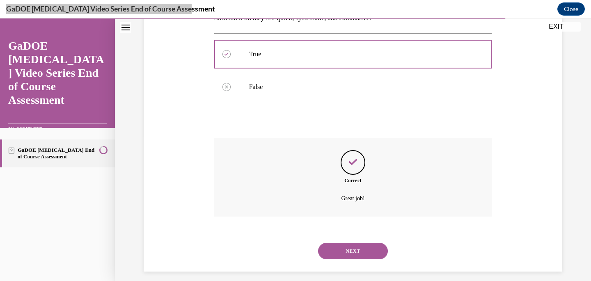
scroll to position [152, 0]
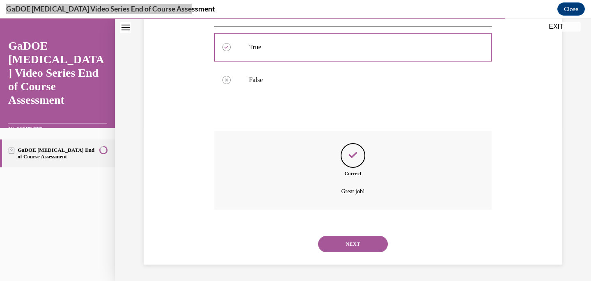
click at [370, 242] on button "NEXT" at bounding box center [353, 244] width 70 height 16
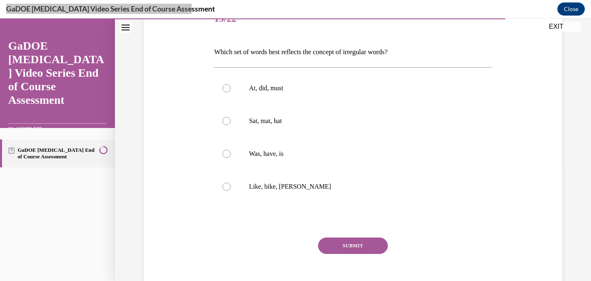
scroll to position [112, 0]
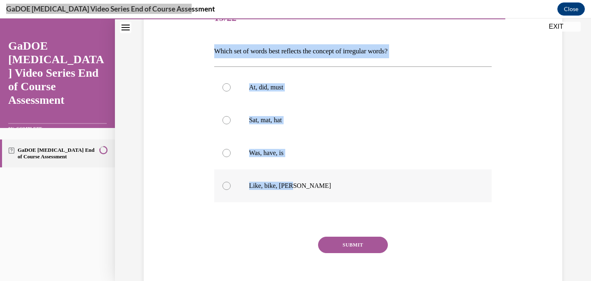
drag, startPoint x: 214, startPoint y: 50, endPoint x: 312, endPoint y: 196, distance: 176.3
click at [312, 196] on div "Question 19/22 Which set of words best reflects the concept of irregular words?…" at bounding box center [353, 153] width 278 height 302
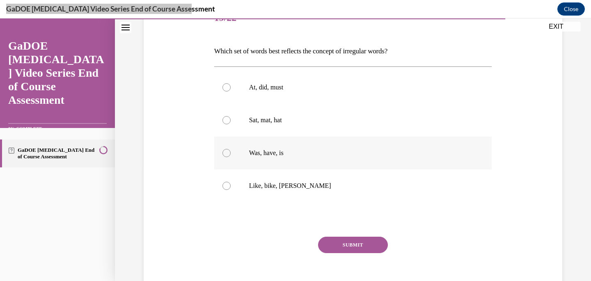
click at [251, 154] on p "Was, have, is" at bounding box center [360, 153] width 223 height 8
click at [231, 154] on input "Was, have, is" at bounding box center [227, 153] width 8 height 8
radio input "true"
click at [353, 241] on button "SUBMIT" at bounding box center [353, 245] width 70 height 16
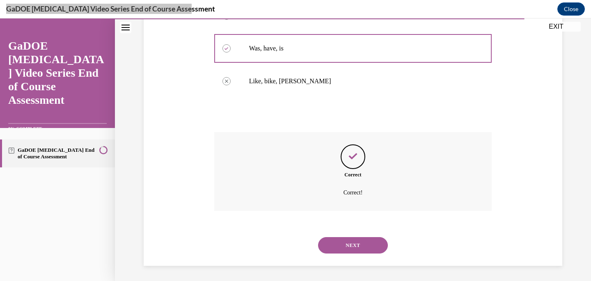
scroll to position [218, 0]
click at [354, 247] on button "NEXT" at bounding box center [353, 244] width 70 height 16
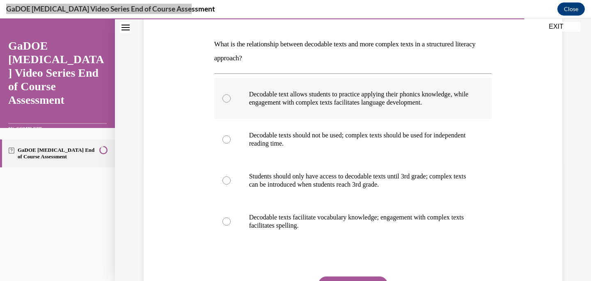
scroll to position [119, 0]
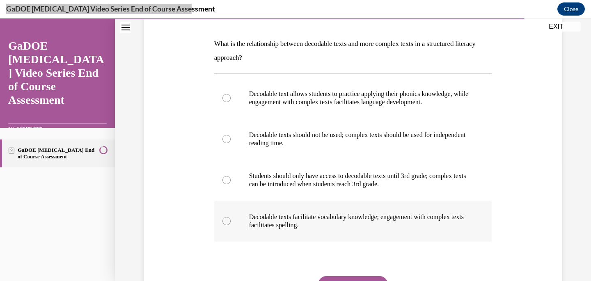
drag, startPoint x: 214, startPoint y: 41, endPoint x: 339, endPoint y: 227, distance: 224.2
click at [339, 227] on div "Question 20/22 What is the relationship between decodable texts and more comple…" at bounding box center [353, 162] width 282 height 361
click at [341, 113] on label "Decodable text allows students to practice applying their phonics knowledge, wh…" at bounding box center [353, 98] width 278 height 41
click at [231, 102] on input "Decodable text allows students to practice applying their phonics knowledge, wh…" at bounding box center [227, 98] width 8 height 8
radio input "true"
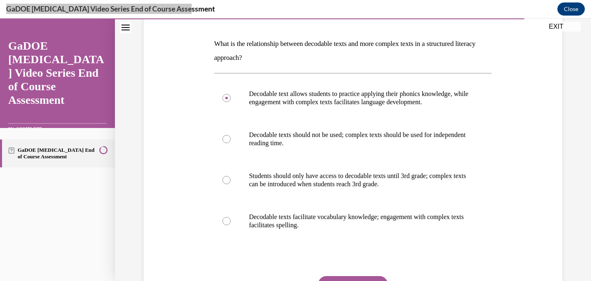
click at [340, 276] on button "SUBMIT" at bounding box center [353, 284] width 70 height 16
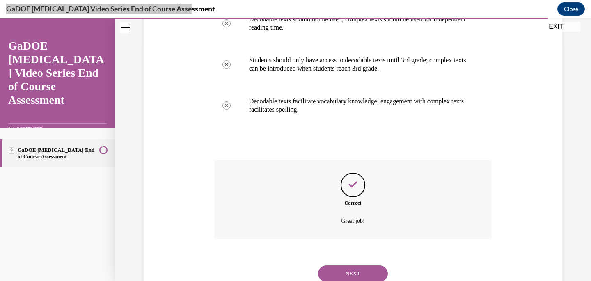
scroll to position [265, 0]
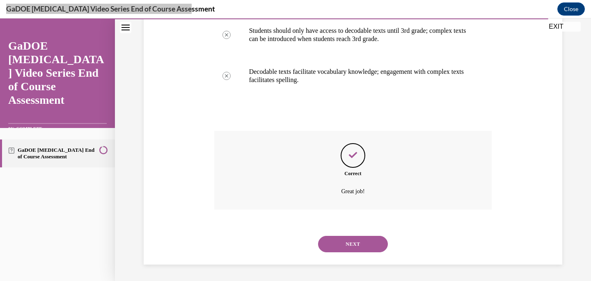
click at [353, 243] on button "NEXT" at bounding box center [353, 244] width 70 height 16
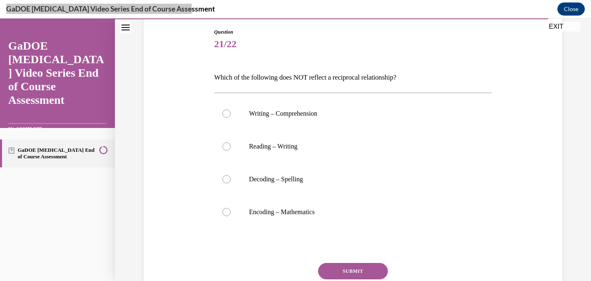
scroll to position [92, 0]
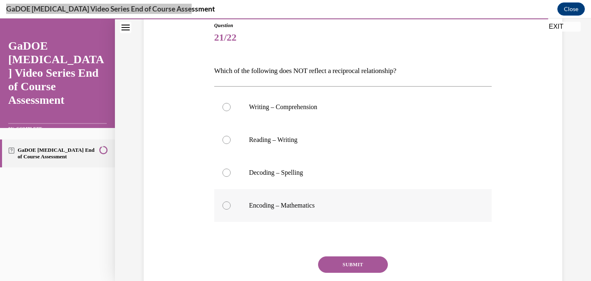
drag, startPoint x: 215, startPoint y: 66, endPoint x: 376, endPoint y: 213, distance: 217.7
click at [376, 213] on div "Question 21/22 Which of the following does NOT reflect a reciprocal relationshi…" at bounding box center [353, 173] width 278 height 302
click at [285, 201] on label "Encoding – Mathematics" at bounding box center [353, 205] width 278 height 33
click at [231, 202] on input "Encoding – Mathematics" at bounding box center [227, 206] width 8 height 8
radio input "true"
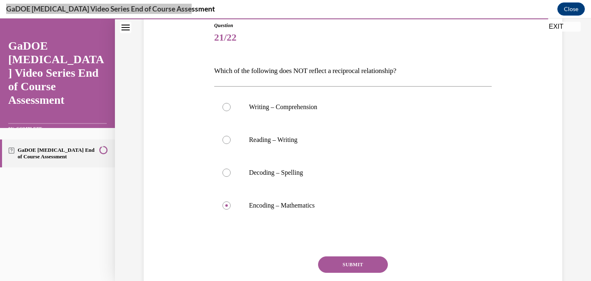
click at [345, 264] on button "SUBMIT" at bounding box center [353, 265] width 70 height 16
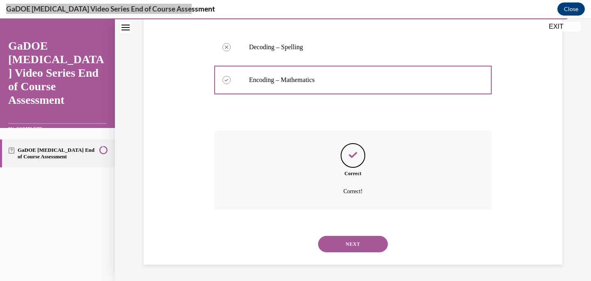
click at [348, 247] on button "NEXT" at bounding box center [353, 244] width 70 height 16
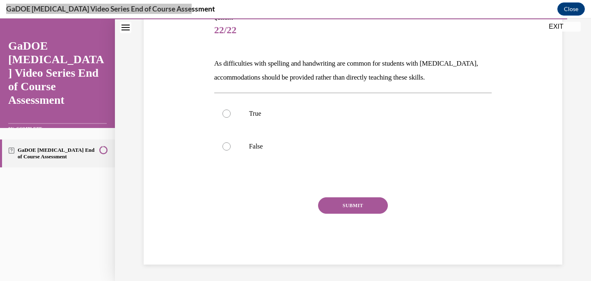
scroll to position [91, 0]
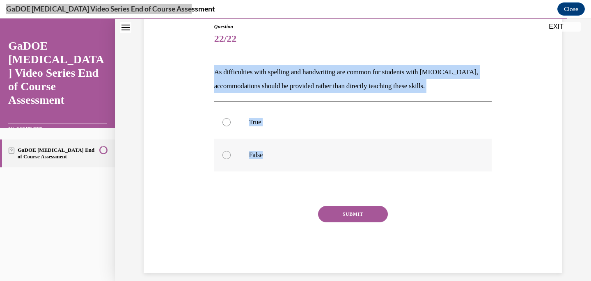
drag, startPoint x: 216, startPoint y: 72, endPoint x: 282, endPoint y: 156, distance: 107.0
click at [282, 156] on div "Question 22/22 As difficulties with spelling and handwriting are common for stu…" at bounding box center [353, 148] width 278 height 250
click at [244, 154] on label "False" at bounding box center [353, 155] width 278 height 33
click at [231, 154] on input "False" at bounding box center [227, 155] width 8 height 8
radio input "true"
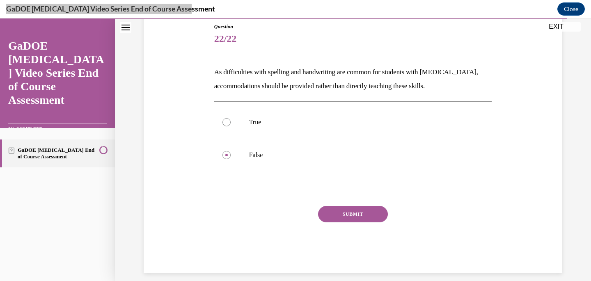
click at [362, 208] on button "SUBMIT" at bounding box center [353, 214] width 70 height 16
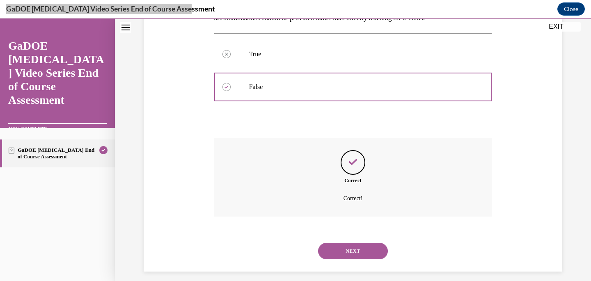
scroll to position [166, 0]
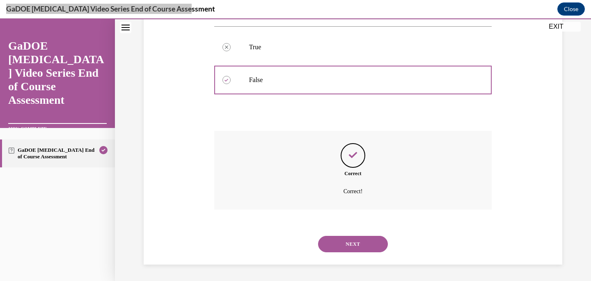
click at [370, 243] on button "NEXT" at bounding box center [353, 244] width 70 height 16
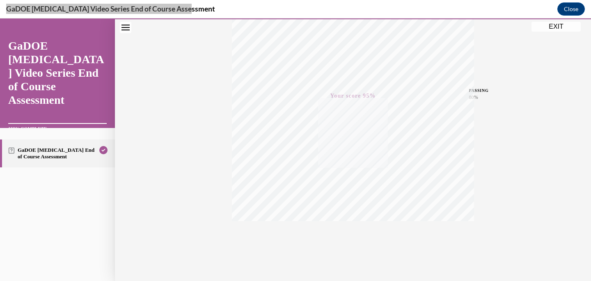
scroll to position [158, 0]
click at [566, 24] on button "EXIT" at bounding box center [556, 27] width 49 height 10
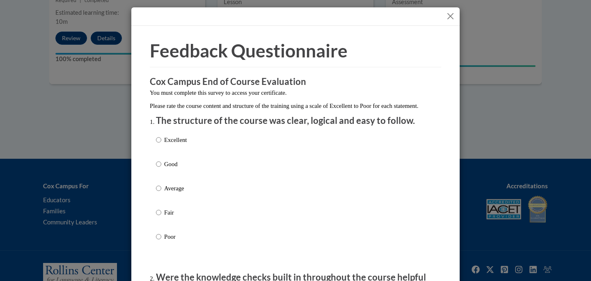
click at [452, 19] on button "Close" at bounding box center [451, 16] width 10 height 10
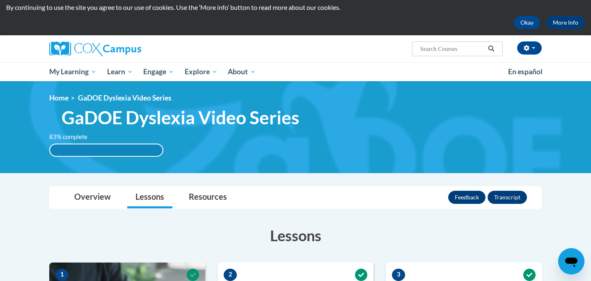
scroll to position [13, 0]
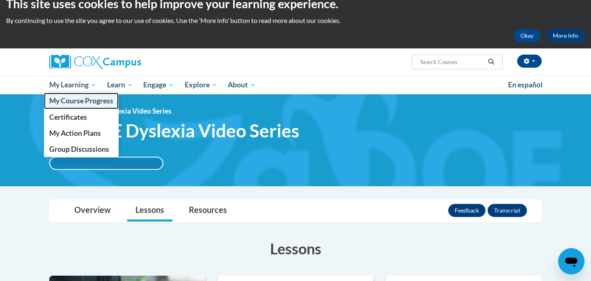
click at [87, 102] on span "My Course Progress" at bounding box center [81, 100] width 64 height 9
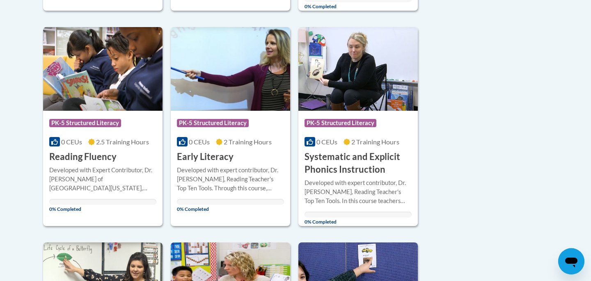
scroll to position [410, 0]
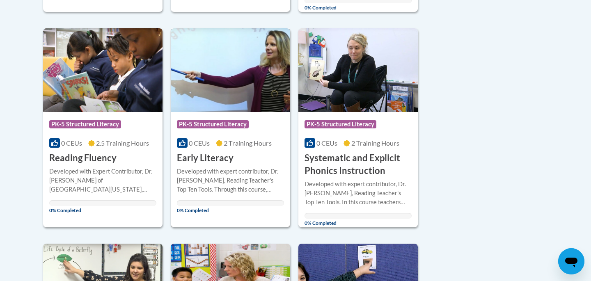
click at [237, 171] on div "Developed with expert contributor, Dr. [PERSON_NAME], Reading Teacher's Top Ten…" at bounding box center [230, 180] width 107 height 27
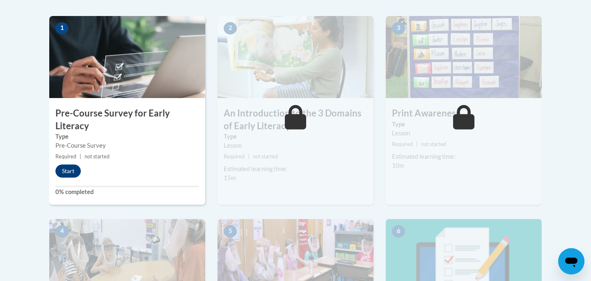
scroll to position [259, 0]
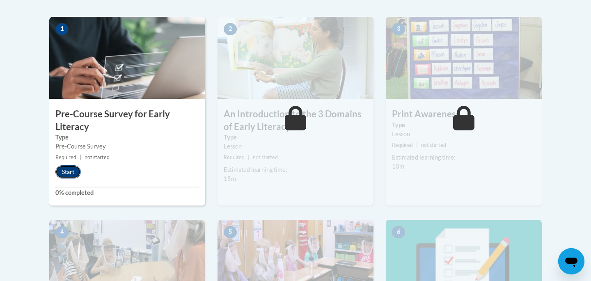
click at [71, 171] on button "Start" at bounding box center [67, 171] width 25 height 13
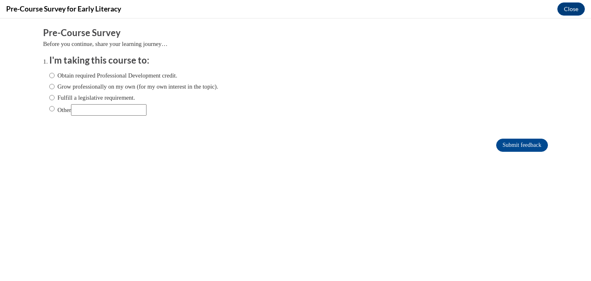
scroll to position [0, 0]
click at [101, 78] on label "Obtain required Professional Development credit." at bounding box center [113, 75] width 128 height 9
click at [55, 78] on input "Obtain required Professional Development credit." at bounding box center [51, 75] width 5 height 9
radio input "true"
click at [531, 145] on input "Submit feedback" at bounding box center [522, 145] width 52 height 13
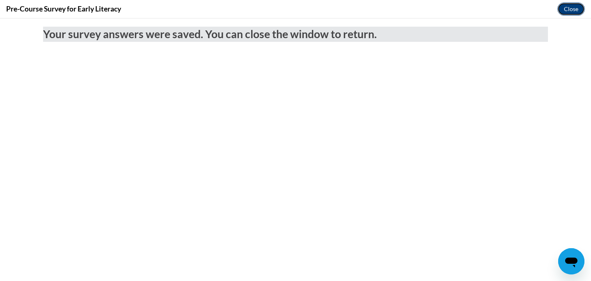
click at [573, 10] on button "Close" at bounding box center [572, 8] width 28 height 13
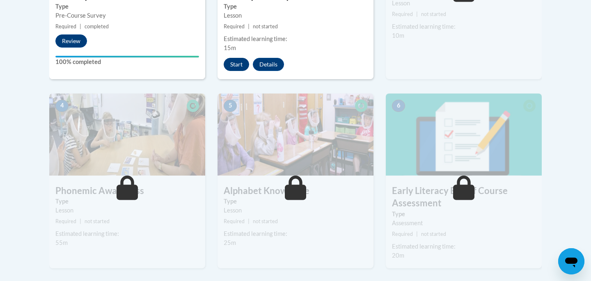
scroll to position [393, 0]
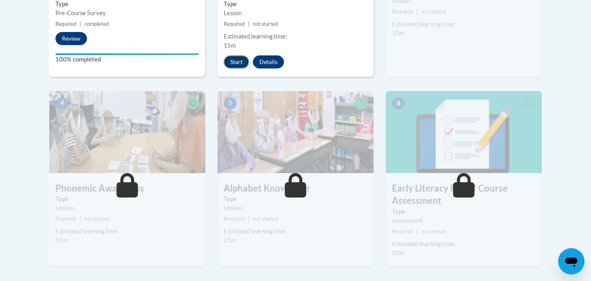
click at [233, 58] on button "Start" at bounding box center [236, 61] width 25 height 13
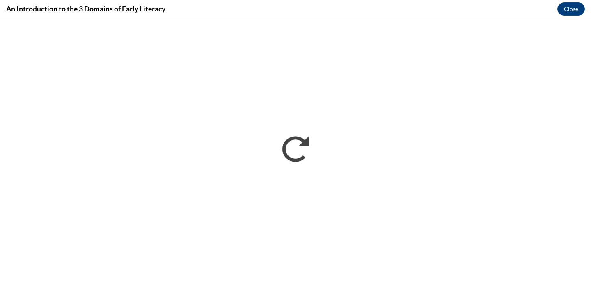
scroll to position [0, 0]
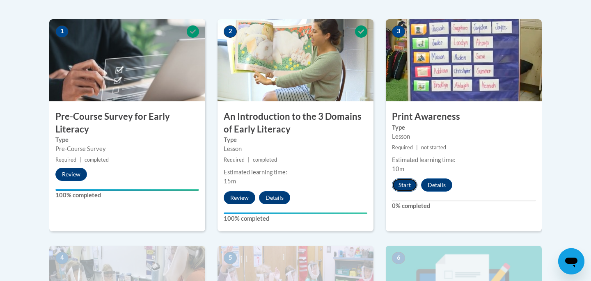
click at [402, 186] on button "Start" at bounding box center [404, 185] width 25 height 13
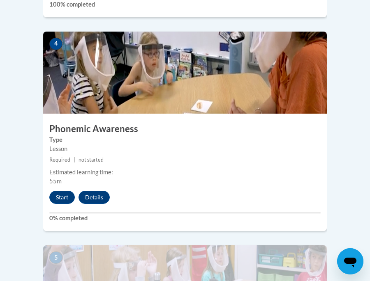
scroll to position [897, 0]
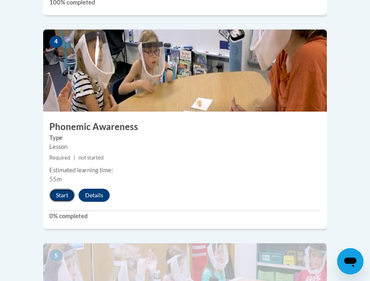
click at [66, 189] on button "Start" at bounding box center [61, 195] width 25 height 13
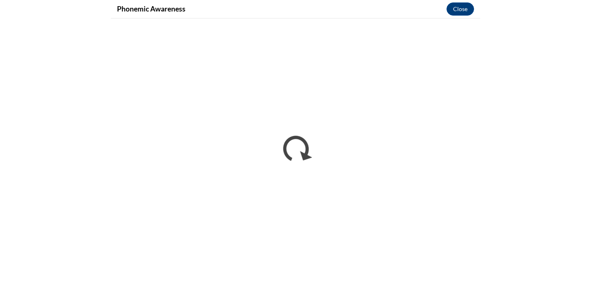
scroll to position [631, 0]
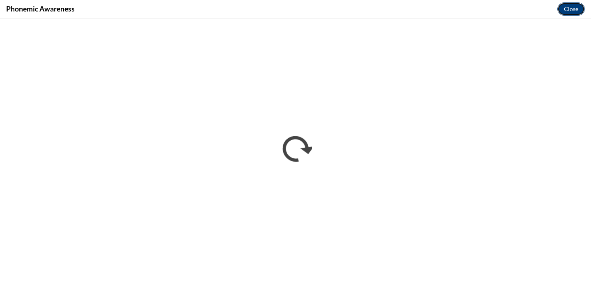
click at [369, 6] on button "Close" at bounding box center [572, 8] width 28 height 13
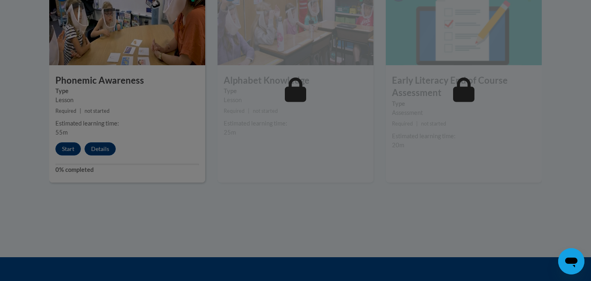
scroll to position [429, 0]
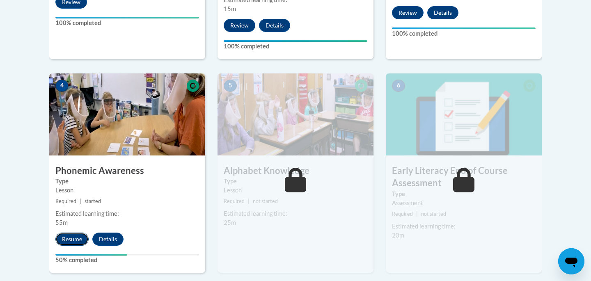
click at [75, 243] on button "Resume" at bounding box center [71, 239] width 33 height 13
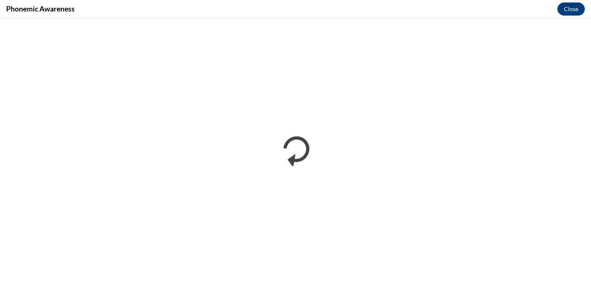
scroll to position [0, 0]
click at [369, 7] on button "Close" at bounding box center [572, 8] width 28 height 13
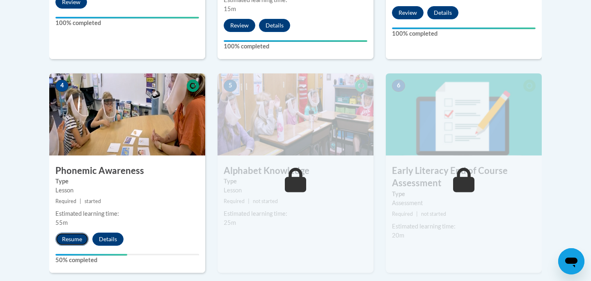
click at [74, 239] on button "Resume" at bounding box center [71, 239] width 33 height 13
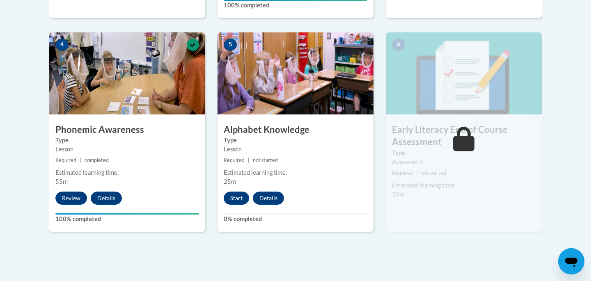
scroll to position [479, 0]
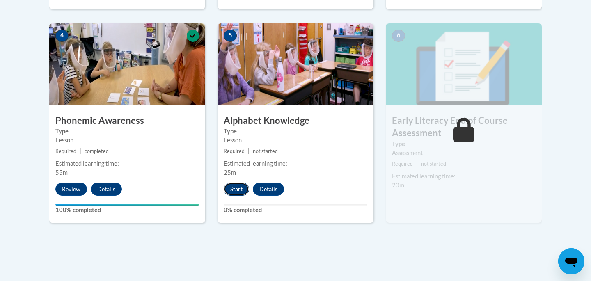
click at [242, 189] on button "Start" at bounding box center [236, 189] width 25 height 13
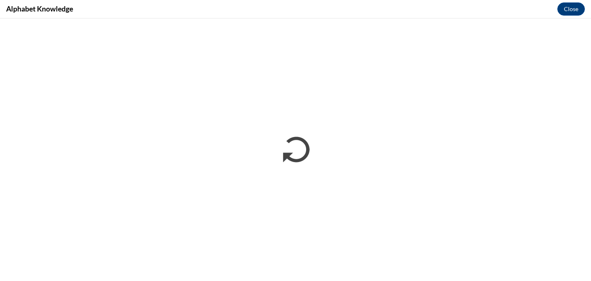
scroll to position [0, 0]
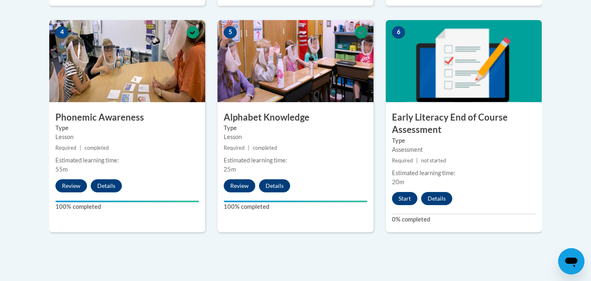
scroll to position [478, 0]
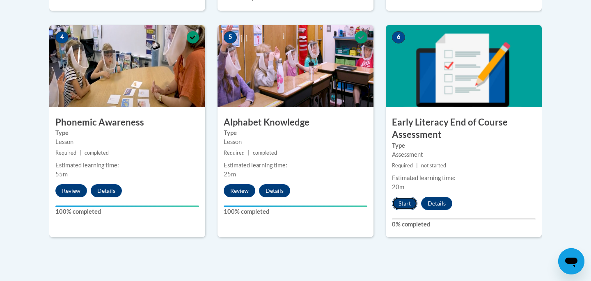
click at [403, 206] on button "Start" at bounding box center [404, 203] width 25 height 13
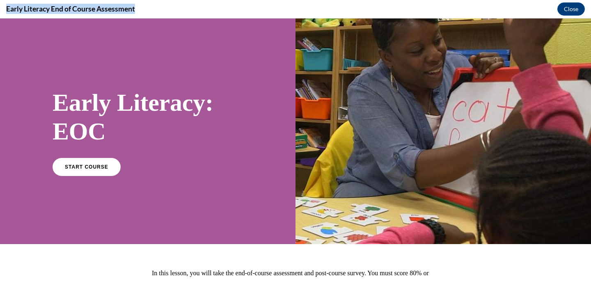
scroll to position [0, 0]
drag, startPoint x: 80, startPoint y: 9, endPoint x: 148, endPoint y: 10, distance: 67.3
click at [148, 10] on div "Early Literacy End of Course Assessment Close" at bounding box center [295, 9] width 591 height 18
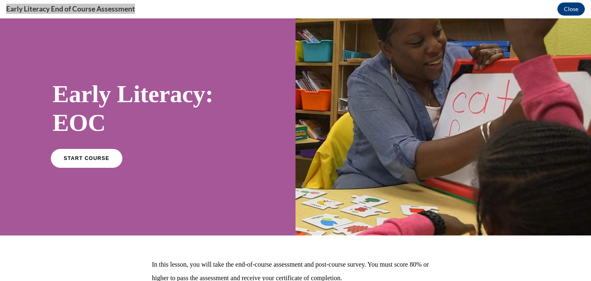
click at [98, 162] on link "START COURSE" at bounding box center [86, 158] width 71 height 19
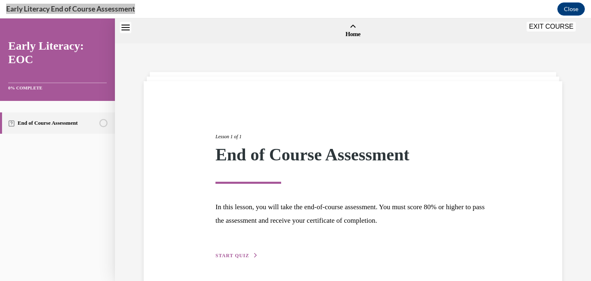
scroll to position [25, 0]
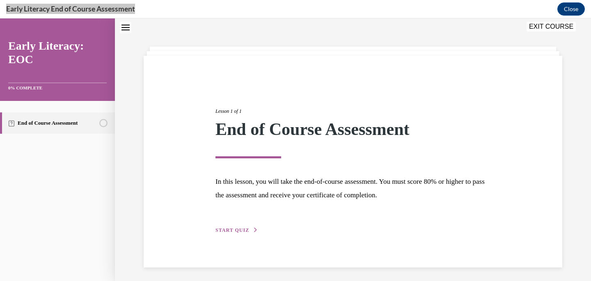
click at [238, 221] on div "Lesson 1 of 1 End of Course Assessment In this lesson, you will take the end-of…" at bounding box center [352, 162] width 287 height 146
click at [237, 231] on span "START QUIZ" at bounding box center [233, 230] width 34 height 6
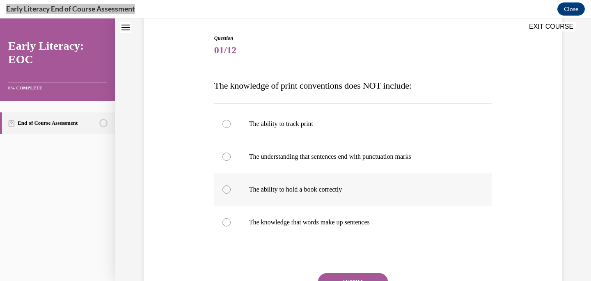
scroll to position [81, 0]
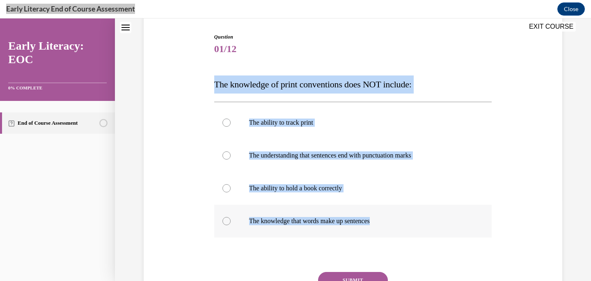
drag, startPoint x: 214, startPoint y: 85, endPoint x: 390, endPoint y: 223, distance: 223.1
click at [390, 223] on div "Question 01/12 The knowledge of print conventions does NOT include: The ability…" at bounding box center [353, 186] width 278 height 306
copy div "The knowledge of print conventions does NOT include: The ability to track print…"
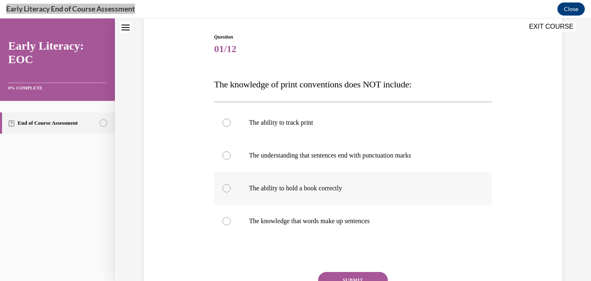
click at [272, 186] on p "The ability to hold a book correctly" at bounding box center [360, 188] width 223 height 8
click at [351, 273] on button "SUBMIT" at bounding box center [353, 280] width 70 height 16
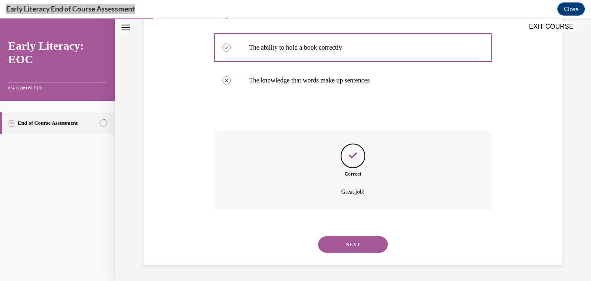
scroll to position [222, 0]
click at [361, 240] on button "NEXT" at bounding box center [353, 244] width 70 height 16
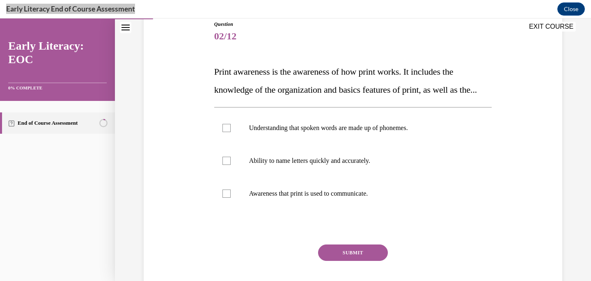
scroll to position [100, 0]
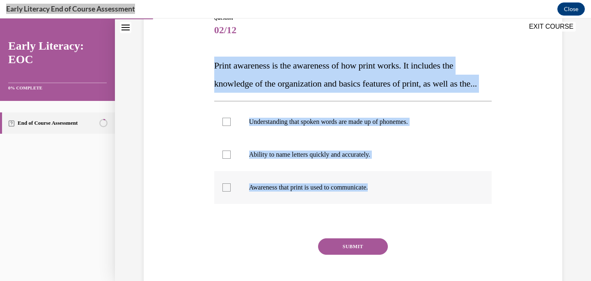
drag, startPoint x: 215, startPoint y: 67, endPoint x: 381, endPoint y: 205, distance: 216.6
click at [381, 205] on div "Question 02/12 Print awareness is the awareness of how print works. It includes…" at bounding box center [353, 160] width 278 height 292
copy div "Print awareness is the awareness of how print works. It includes the knowledge …"
click at [315, 200] on div at bounding box center [353, 187] width 278 height 33
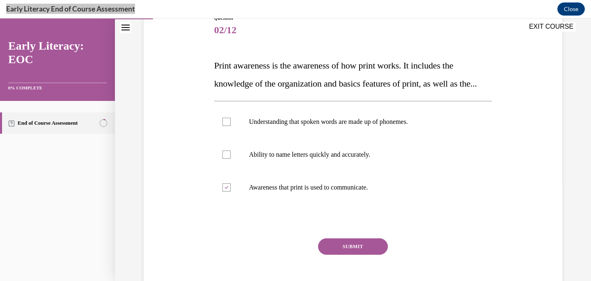
click at [346, 255] on button "SUBMIT" at bounding box center [353, 247] width 70 height 16
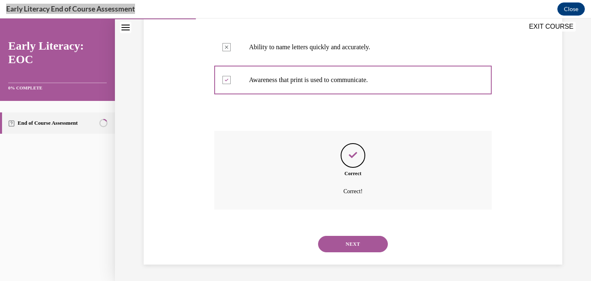
scroll to position [225, 0]
click at [361, 246] on button "NEXT" at bounding box center [353, 244] width 70 height 16
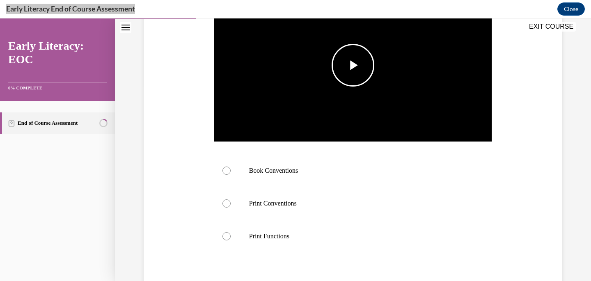
scroll to position [192, 0]
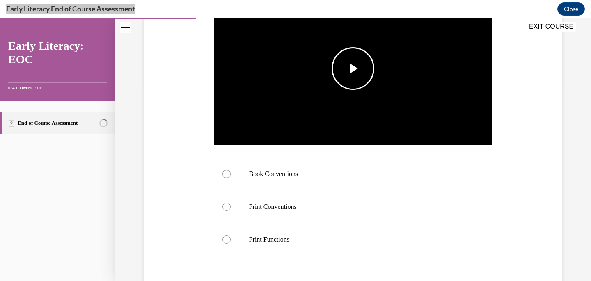
click at [353, 69] on span "Video player" at bounding box center [353, 69] width 0 height 0
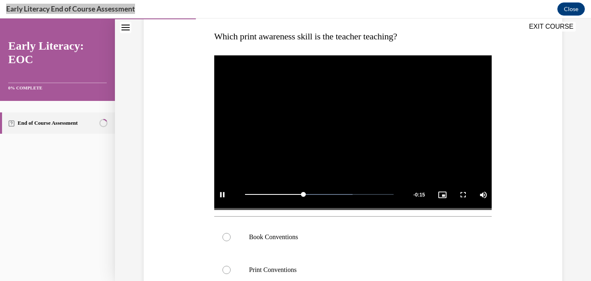
scroll to position [129, 0]
click at [248, 133] on video "Video player" at bounding box center [353, 132] width 278 height 156
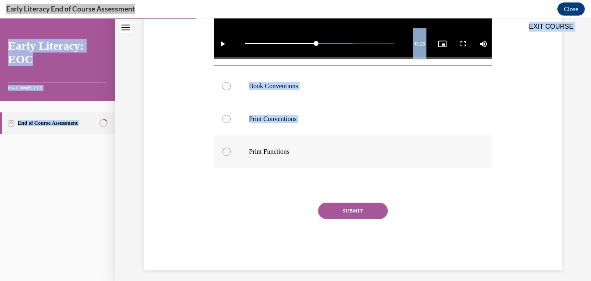
drag, startPoint x: 216, startPoint y: 35, endPoint x: 322, endPoint y: 142, distance: 151.0
click at [322, 142] on div "EXIT COURSE Early Literacy: EOC 0% COMPLETE End of Course Assessment Home Quest…" at bounding box center [295, 149] width 591 height 263
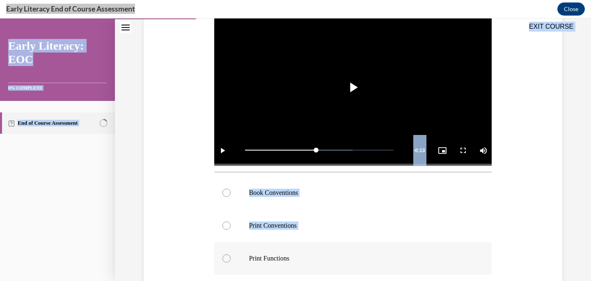
scroll to position [109, 0]
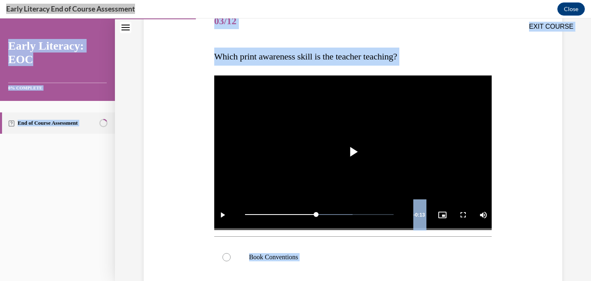
click at [249, 49] on p "Which print awareness skill is the teacher teaching?" at bounding box center [353, 57] width 278 height 18
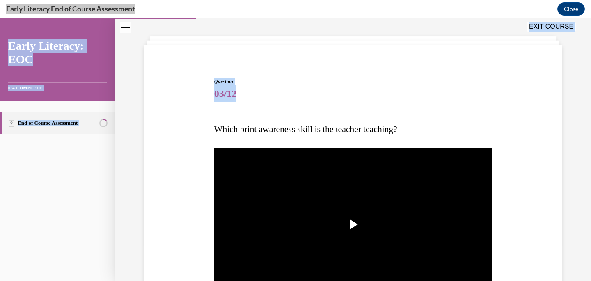
scroll to position [35, 0]
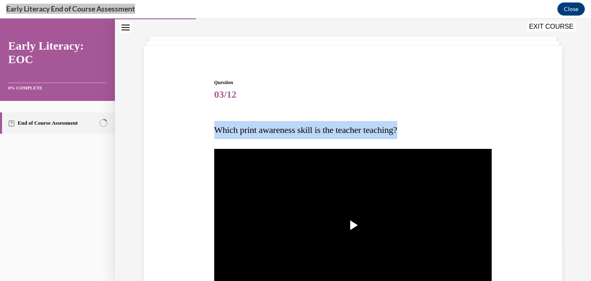
drag, startPoint x: 215, startPoint y: 57, endPoint x: 419, endPoint y: 129, distance: 216.5
click at [419, 129] on p "Which print awareness skill is the teacher teaching?" at bounding box center [353, 130] width 278 height 18
copy span "Which print awareness skill is the teacher teaching?"
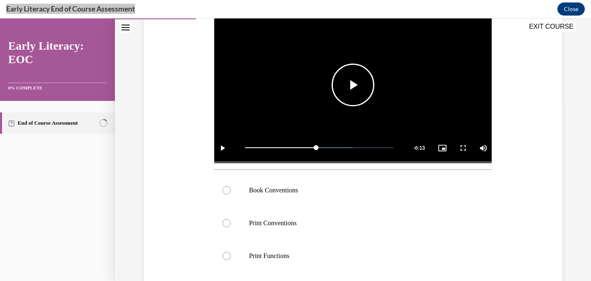
scroll to position [179, 0]
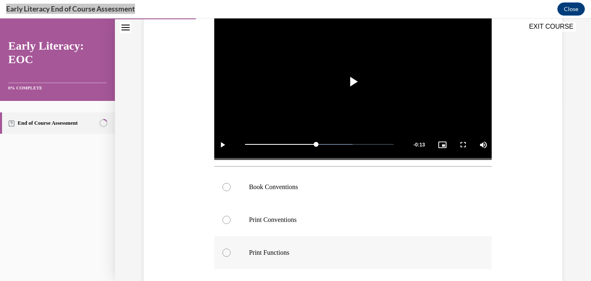
drag, startPoint x: 248, startPoint y: 187, endPoint x: 303, endPoint y: 253, distance: 86.0
click at [304, 253] on div "Book Conventions Print Conventions Print Functions" at bounding box center [353, 220] width 278 height 99
drag, startPoint x: 303, startPoint y: 253, endPoint x: 238, endPoint y: 189, distance: 91.2
click at [238, 189] on div "Book Conventions Print Conventions Print Functions" at bounding box center [353, 220] width 278 height 99
copy div "Book Conventions Print Conventions Print Functions"
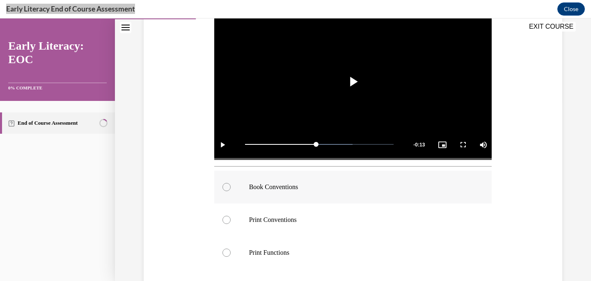
click at [270, 181] on div at bounding box center [353, 187] width 278 height 33
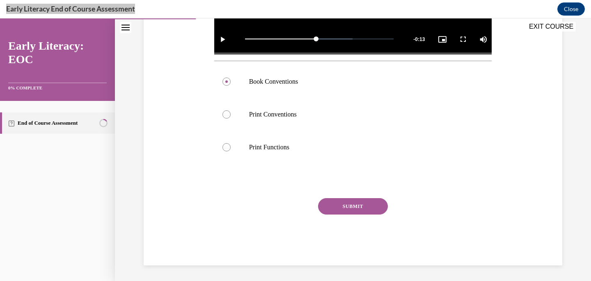
click at [345, 204] on button "SUBMIT" at bounding box center [353, 206] width 70 height 16
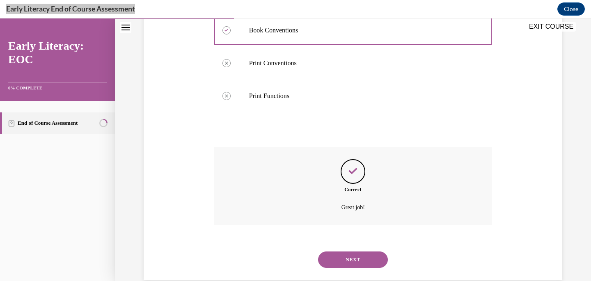
scroll to position [351, 0]
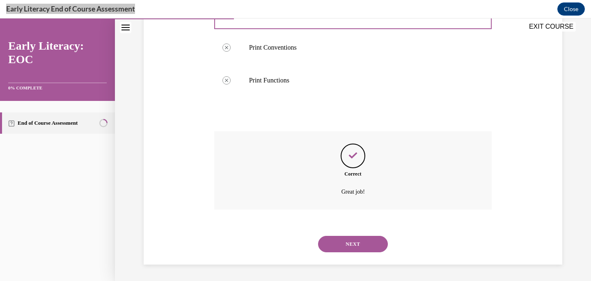
click at [345, 244] on button "NEXT" at bounding box center [353, 244] width 70 height 16
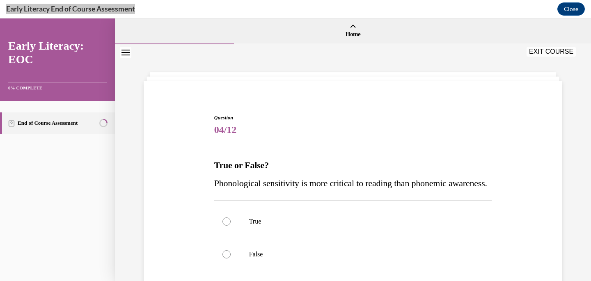
scroll to position [65, 0]
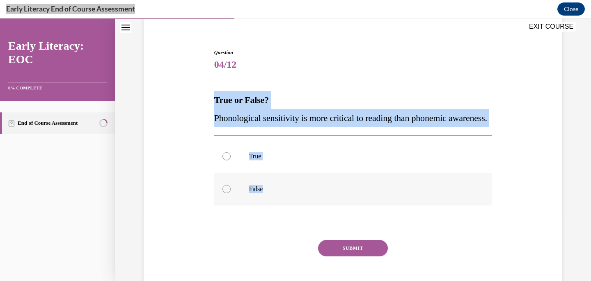
drag, startPoint x: 215, startPoint y: 100, endPoint x: 264, endPoint y: 207, distance: 117.0
click at [264, 207] on div "Question 04/12 True or False? Phonological sensitivity is more critical to read…" at bounding box center [353, 178] width 278 height 259
copy div "True or False? Phonological sensitivity is more critical to reading than phonem…"
click at [233, 206] on div at bounding box center [353, 189] width 278 height 33
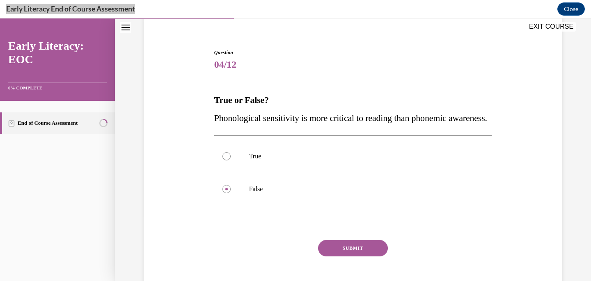
click at [348, 257] on button "SUBMIT" at bounding box center [353, 248] width 70 height 16
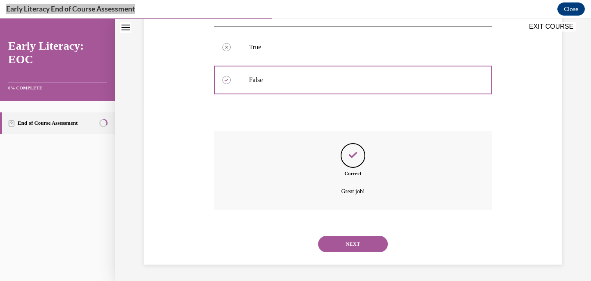
scroll to position [193, 0]
click at [345, 242] on button "NEXT" at bounding box center [353, 244] width 70 height 16
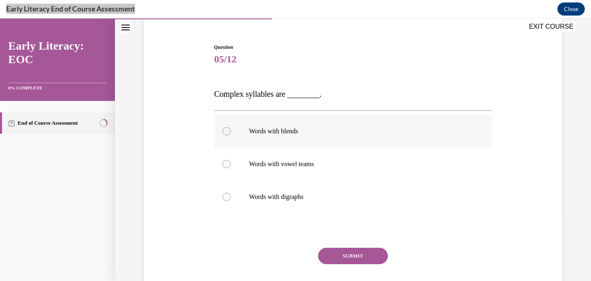
scroll to position [72, 0]
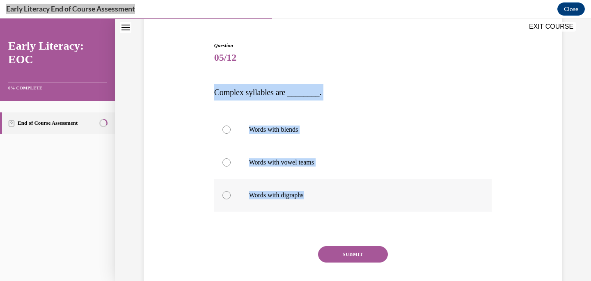
drag, startPoint x: 214, startPoint y: 94, endPoint x: 317, endPoint y: 196, distance: 144.9
click at [317, 196] on div "Question 05/12 Complex syllables are ________. Words with blends Words with vow…" at bounding box center [353, 178] width 278 height 272
copy div "Complex syllables are ________. Words with blends Words with vowel teams Words …"
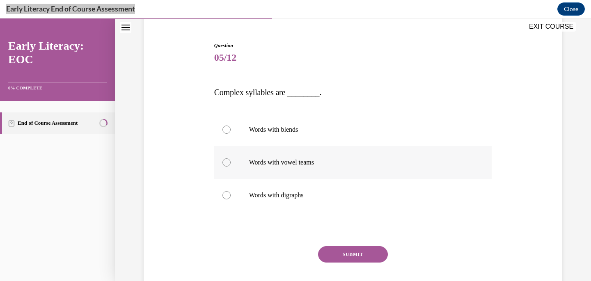
click at [294, 159] on p "Words with vowel teams" at bounding box center [360, 163] width 223 height 8
click at [344, 250] on button "SUBMIT" at bounding box center [353, 254] width 70 height 16
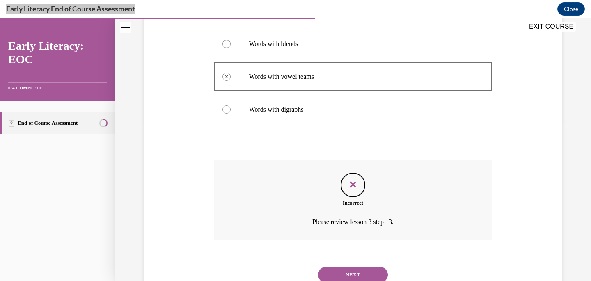
scroll to position [189, 0]
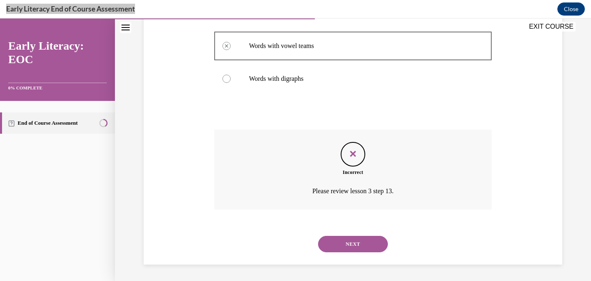
click at [342, 243] on button "NEXT" at bounding box center [353, 244] width 70 height 16
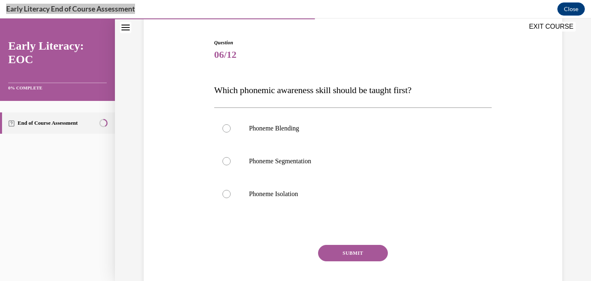
scroll to position [75, 0]
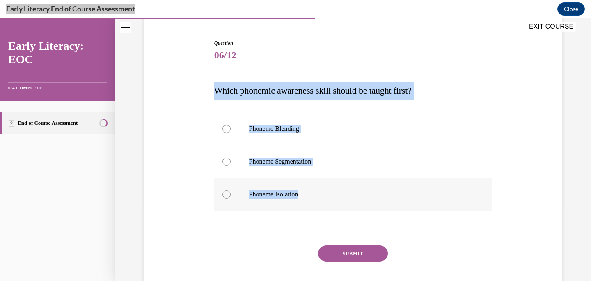
drag, startPoint x: 215, startPoint y: 92, endPoint x: 306, endPoint y: 193, distance: 136.3
click at [306, 193] on div "Question 06/12 Which phonemic awareness skill should be taught first? Phoneme B…" at bounding box center [353, 175] width 278 height 273
copy div "Which phonemic awareness skill should be taught first? Phoneme Blending Phoneme…"
click at [285, 199] on div at bounding box center [353, 194] width 278 height 33
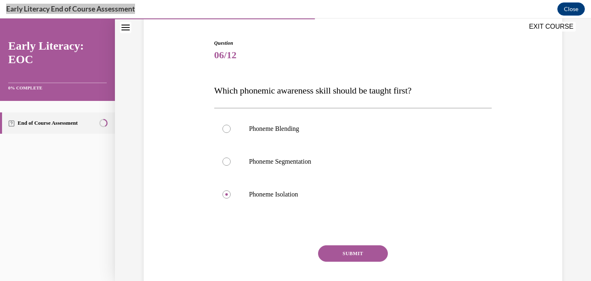
click at [345, 248] on button "SUBMIT" at bounding box center [353, 254] width 70 height 16
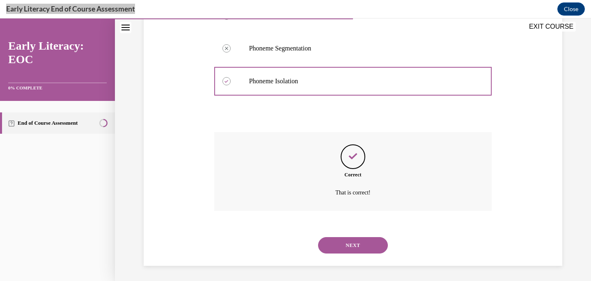
scroll to position [189, 0]
click at [345, 244] on button "NEXT" at bounding box center [353, 244] width 70 height 16
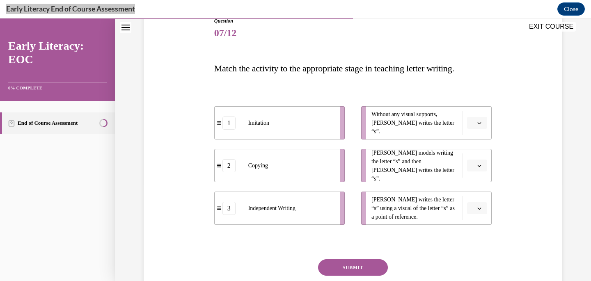
scroll to position [102, 0]
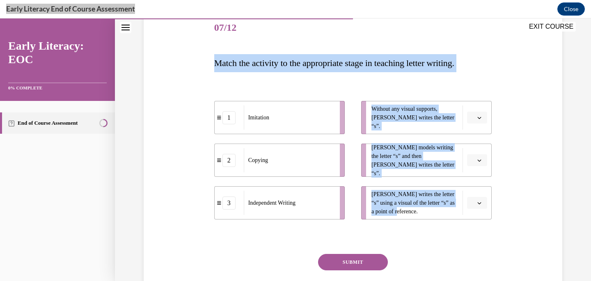
drag, startPoint x: 214, startPoint y: 61, endPoint x: 410, endPoint y: 209, distance: 245.3
click at [411, 209] on div "Question 07/12 Match the activity to the appropriate stage in teaching letter w…" at bounding box center [353, 167] width 278 height 310
copy div "Match the activity to the appropriate stage in teaching letter writing. 1 Imita…"
drag, startPoint x: 250, startPoint y: 118, endPoint x: 248, endPoint y: 110, distance: 7.8
click at [248, 110] on span "Imitation" at bounding box center [256, 110] width 21 height 9
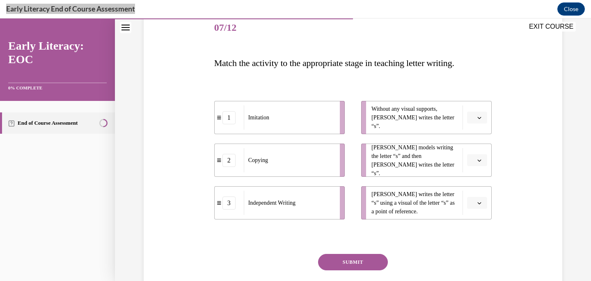
click at [236, 69] on p "Match the activity to the appropriate stage in teaching letter writing." at bounding box center [353, 63] width 278 height 18
click at [483, 115] on button "button" at bounding box center [477, 118] width 20 height 12
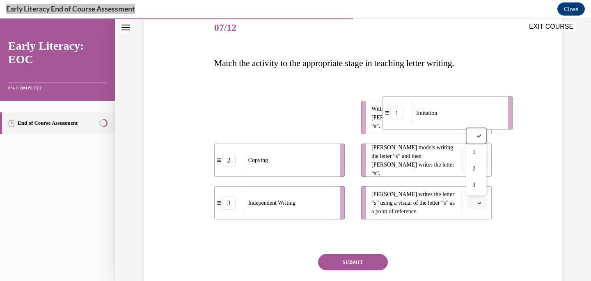
drag, startPoint x: 222, startPoint y: 119, endPoint x: 390, endPoint y: 115, distance: 168.0
click at [390, 115] on div "1" at bounding box center [397, 112] width 29 height 13
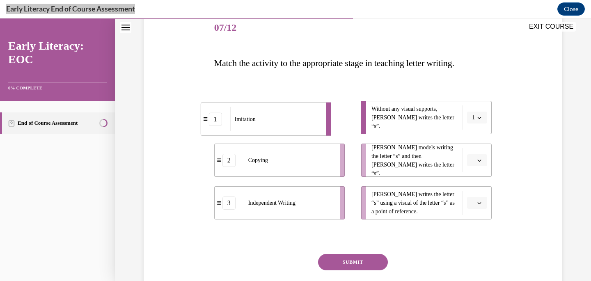
drag, startPoint x: 242, startPoint y: 119, endPoint x: 207, endPoint y: 120, distance: 34.9
click at [207, 120] on icon at bounding box center [205, 119] width 4 height 4
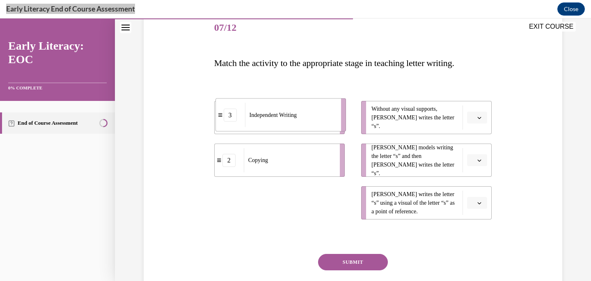
drag, startPoint x: 221, startPoint y: 209, endPoint x: 223, endPoint y: 121, distance: 88.3
click at [223, 121] on div "3" at bounding box center [230, 114] width 29 height 13
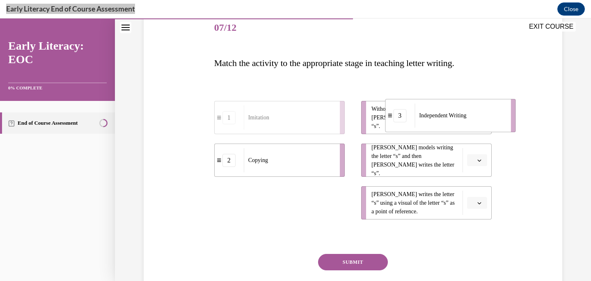
drag, startPoint x: 222, startPoint y: 207, endPoint x: 392, endPoint y: 121, distance: 191.0
click at [392, 121] on div "3" at bounding box center [400, 115] width 29 height 13
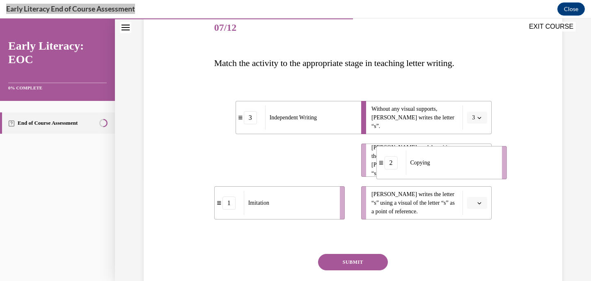
drag, startPoint x: 221, startPoint y: 163, endPoint x: 384, endPoint y: 164, distance: 162.6
click at [384, 165] on span at bounding box center [381, 163] width 5 height 5
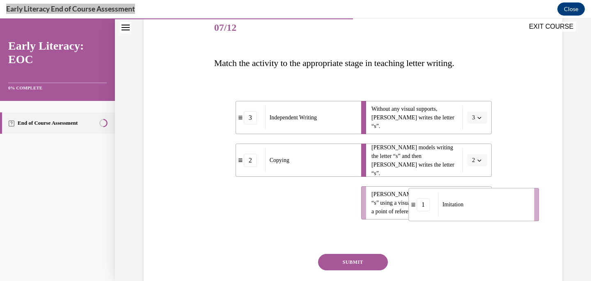
drag, startPoint x: 221, startPoint y: 207, endPoint x: 401, endPoint y: 204, distance: 180.7
click at [409, 204] on div "1" at bounding box center [423, 204] width 29 height 13
click at [350, 249] on div "Question 07/12 Match the activity to the appropriate stage in teaching letter w…" at bounding box center [353, 167] width 278 height 310
click at [350, 262] on button "SUBMIT" at bounding box center [353, 262] width 70 height 16
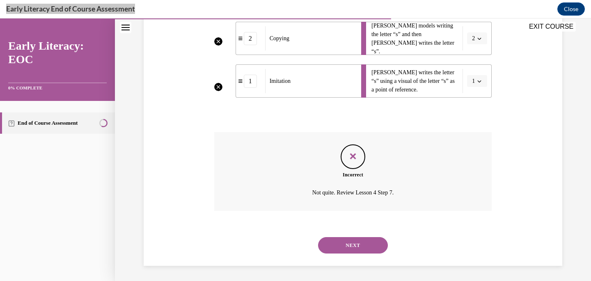
scroll to position [225, 0]
click at [354, 243] on button "NEXT" at bounding box center [353, 244] width 70 height 16
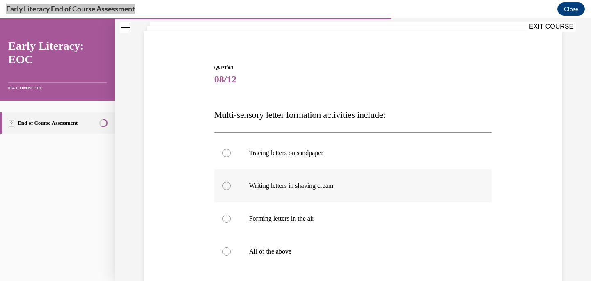
scroll to position [59, 0]
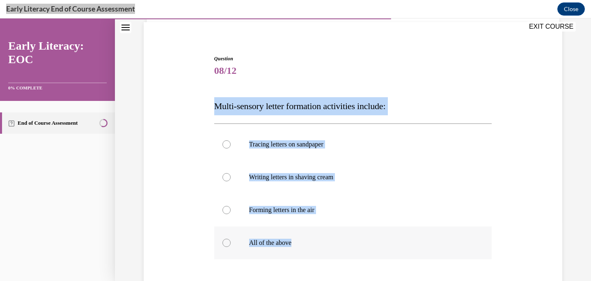
drag, startPoint x: 214, startPoint y: 105, endPoint x: 299, endPoint y: 243, distance: 161.5
click at [299, 243] on div "Question 08/12 Multi-sensory letter formation activities include: Tracing lette…" at bounding box center [353, 208] width 278 height 306
copy div "Multi-sensory letter formation activities include: Tracing letters on sandpaper…"
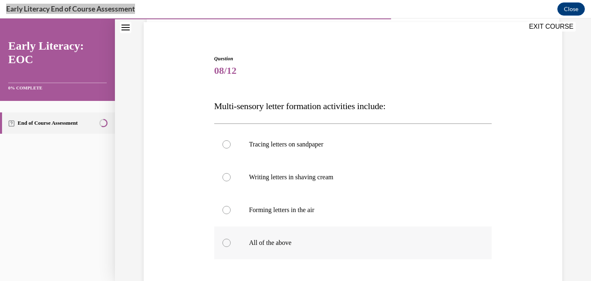
click at [287, 239] on p "All of the above" at bounding box center [360, 243] width 223 height 8
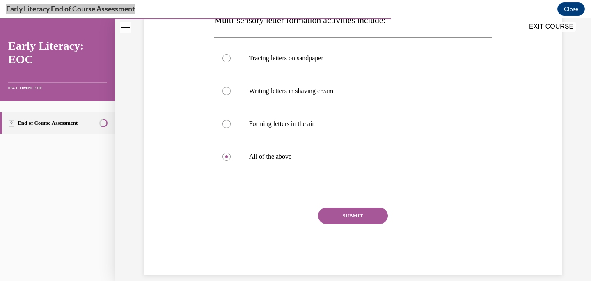
click at [348, 222] on button "SUBMIT" at bounding box center [353, 216] width 70 height 16
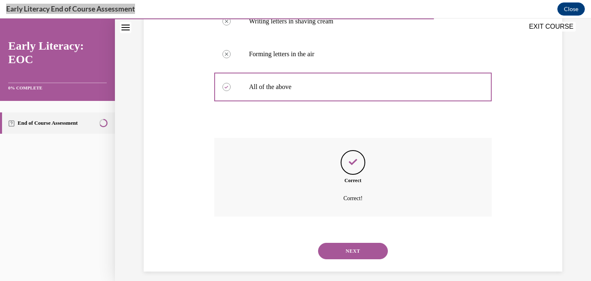
scroll to position [222, 0]
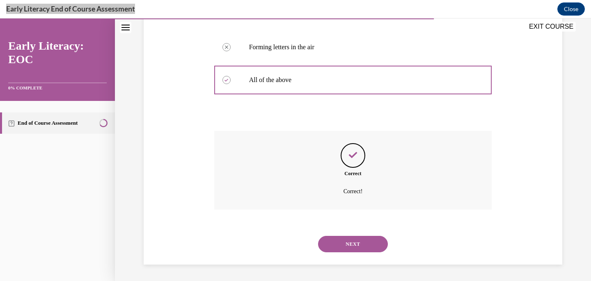
click at [352, 242] on button "NEXT" at bounding box center [353, 244] width 70 height 16
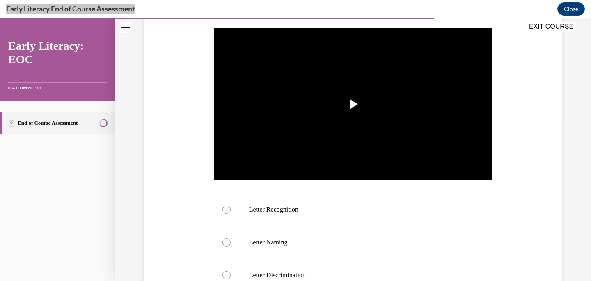
scroll to position [161, 0]
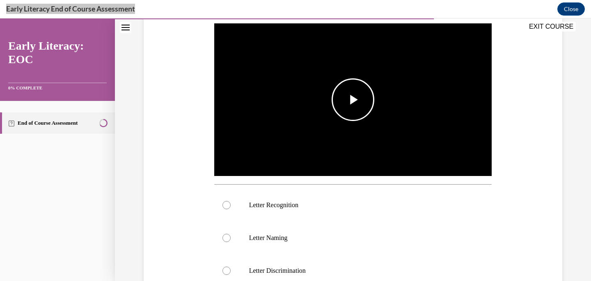
click at [353, 100] on span "Video player" at bounding box center [353, 100] width 0 height 0
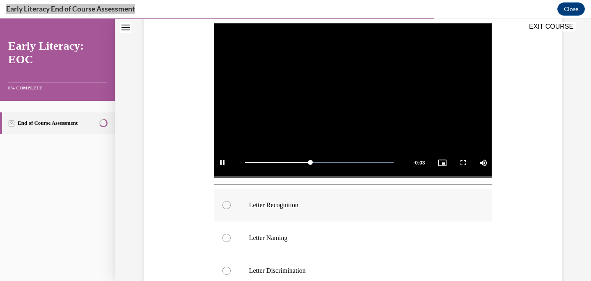
click at [250, 212] on div at bounding box center [353, 205] width 278 height 33
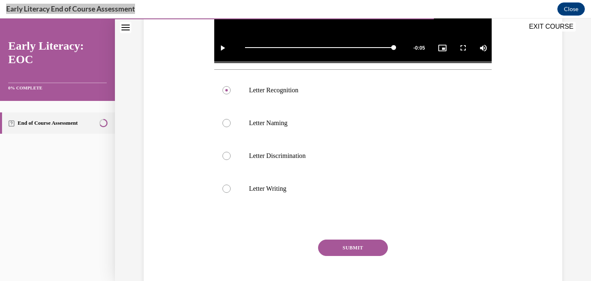
click at [340, 241] on button "SUBMIT" at bounding box center [353, 248] width 70 height 16
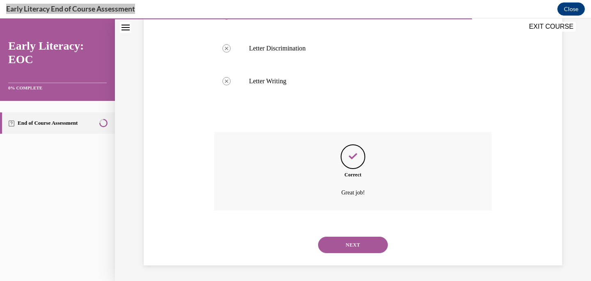
scroll to position [384, 0]
click at [363, 246] on button "NEXT" at bounding box center [353, 244] width 70 height 16
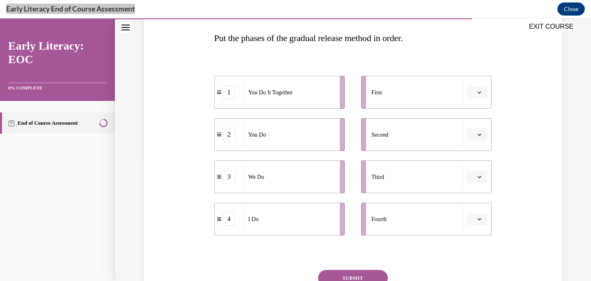
scroll to position [128, 0]
click at [344, 35] on div "EXIT COURSE" at bounding box center [349, 27] width 468 height 18
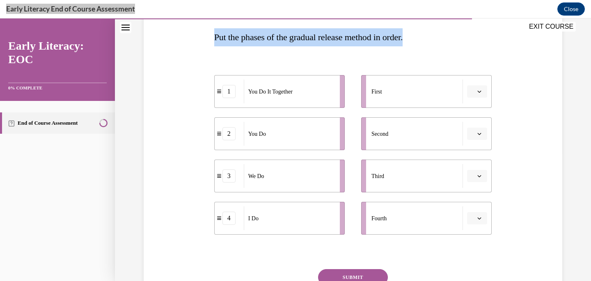
drag, startPoint x: 215, startPoint y: 37, endPoint x: 428, endPoint y: 41, distance: 213.6
click at [429, 41] on p "Put the phases of the gradual release method in order." at bounding box center [353, 37] width 278 height 18
copy span "Put the phases of the gradual release method in order."
drag, startPoint x: 221, startPoint y: 223, endPoint x: 384, endPoint y: 95, distance: 207.2
click at [385, 95] on div "4" at bounding box center [393, 91] width 29 height 13
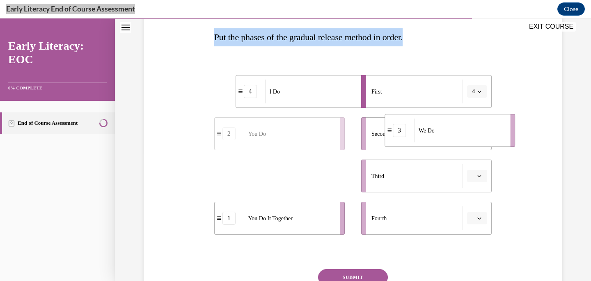
drag, startPoint x: 220, startPoint y: 177, endPoint x: 391, endPoint y: 131, distance: 176.5
click at [391, 131] on icon at bounding box center [390, 130] width 4 height 5
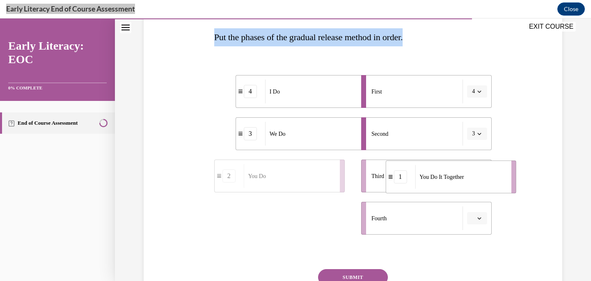
drag, startPoint x: 220, startPoint y: 223, endPoint x: 389, endPoint y: 182, distance: 174.5
click at [390, 182] on div "1" at bounding box center [400, 176] width 29 height 13
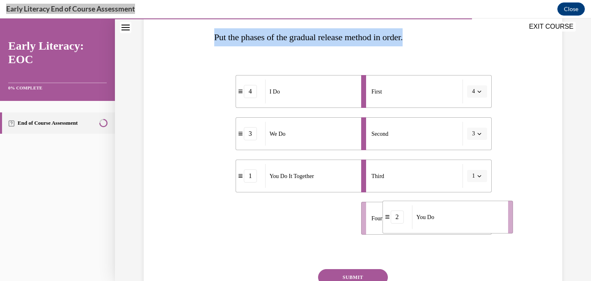
drag, startPoint x: 221, startPoint y: 218, endPoint x: 388, endPoint y: 216, distance: 167.5
click at [388, 216] on icon at bounding box center [388, 217] width 4 height 5
click at [347, 274] on button "SUBMIT" at bounding box center [353, 277] width 70 height 16
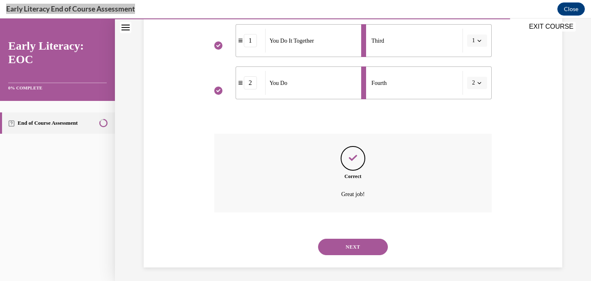
scroll to position [266, 0]
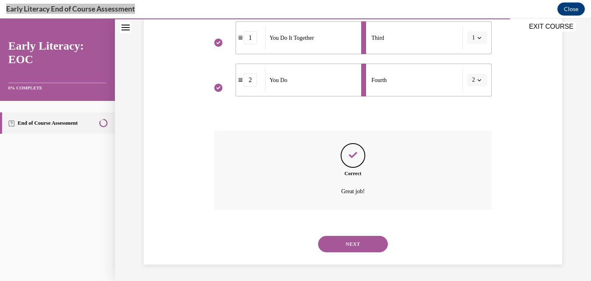
click at [354, 241] on button "NEXT" at bounding box center [353, 244] width 70 height 16
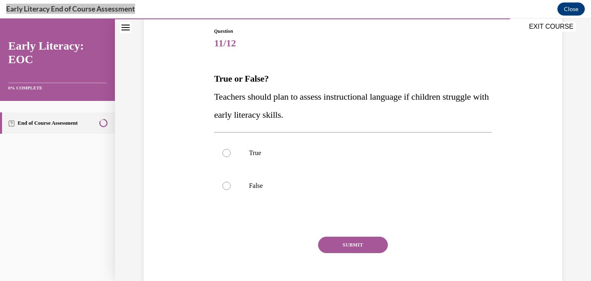
scroll to position [86, 0]
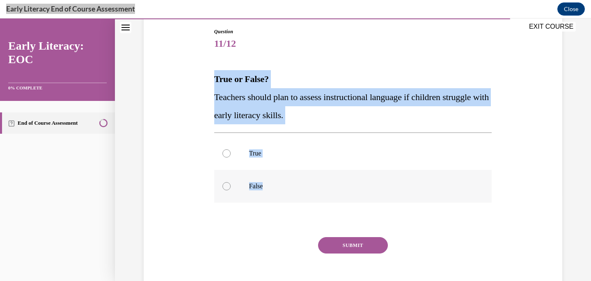
drag, startPoint x: 215, startPoint y: 79, endPoint x: 273, endPoint y: 188, distance: 123.8
click at [273, 188] on div "Question 11/12 True or False? Teachers should plan to assess instructional lang…" at bounding box center [353, 166] width 278 height 277
click at [278, 146] on div at bounding box center [353, 153] width 278 height 33
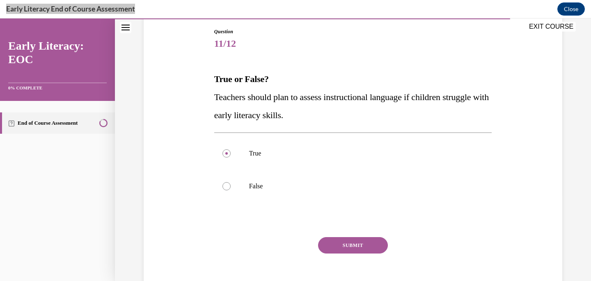
click at [352, 246] on button "SUBMIT" at bounding box center [353, 245] width 70 height 16
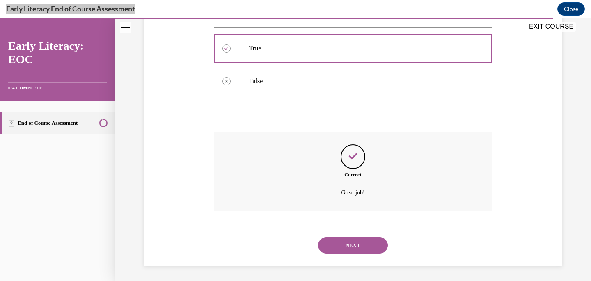
scroll to position [193, 0]
click at [352, 246] on button "NEXT" at bounding box center [353, 244] width 70 height 16
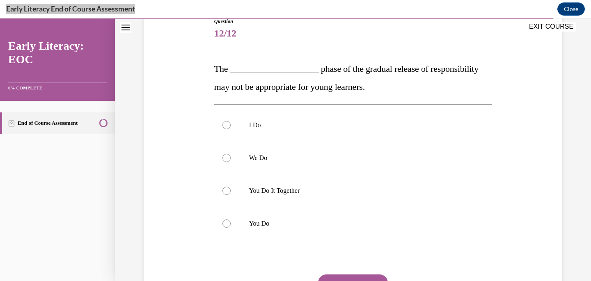
scroll to position [97, 0]
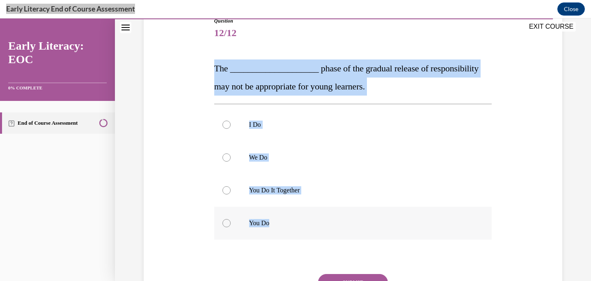
drag, startPoint x: 214, startPoint y: 68, endPoint x: 279, endPoint y: 224, distance: 168.9
click at [279, 224] on div "Question 12/12 The ____________________ phase of the gradual release of respons…" at bounding box center [353, 173] width 282 height 337
click at [273, 192] on p "You Do It Together" at bounding box center [360, 190] width 223 height 8
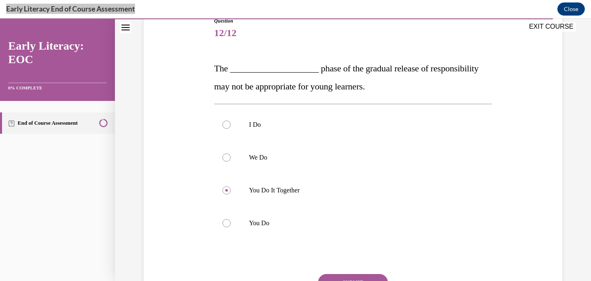
click at [361, 274] on div "Question 12/12 The ____________________ phase of the gradual release of respons…" at bounding box center [353, 179] width 278 height 324
click at [361, 278] on button "SUBMIT" at bounding box center [353, 282] width 70 height 16
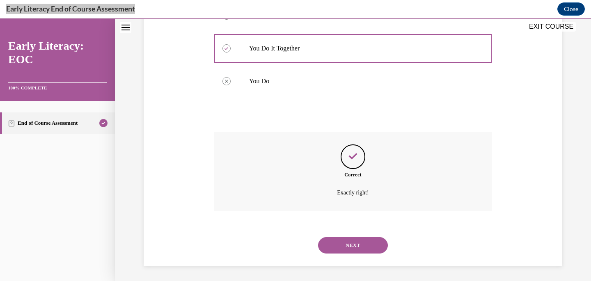
scroll to position [240, 0]
click at [365, 250] on button "NEXT" at bounding box center [353, 244] width 70 height 16
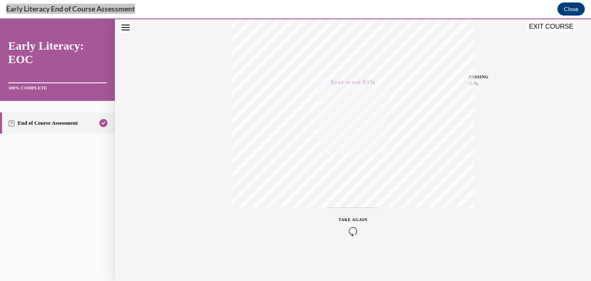
scroll to position [158, 0]
click at [556, 24] on button "EXIT COURSE" at bounding box center [551, 27] width 49 height 10
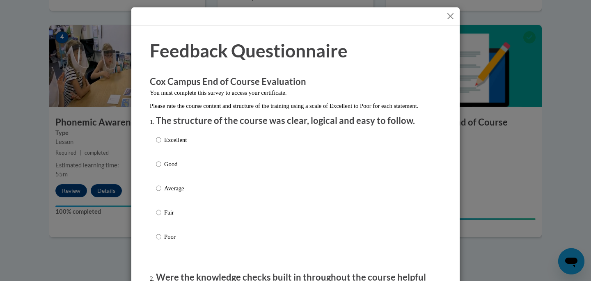
click at [451, 11] on div at bounding box center [295, 16] width 328 height 18
click at [450, 16] on button "Close" at bounding box center [451, 16] width 10 height 10
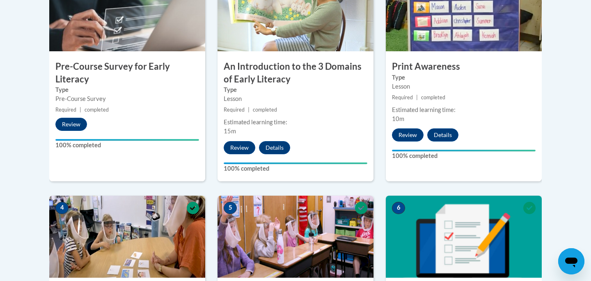
scroll to position [0, 0]
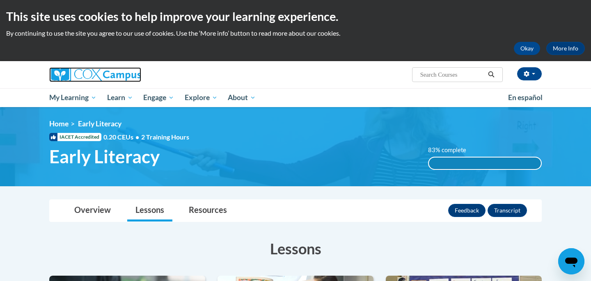
click at [83, 80] on img at bounding box center [95, 74] width 92 height 15
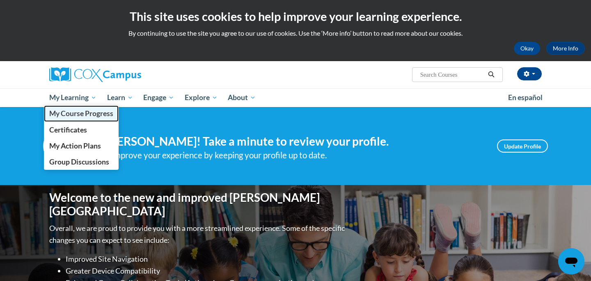
click at [87, 118] on link "My Course Progress" at bounding box center [81, 114] width 75 height 16
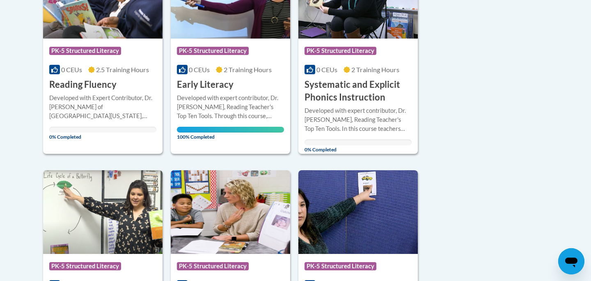
scroll to position [423, 0]
